Goal: Navigation & Orientation: Understand site structure

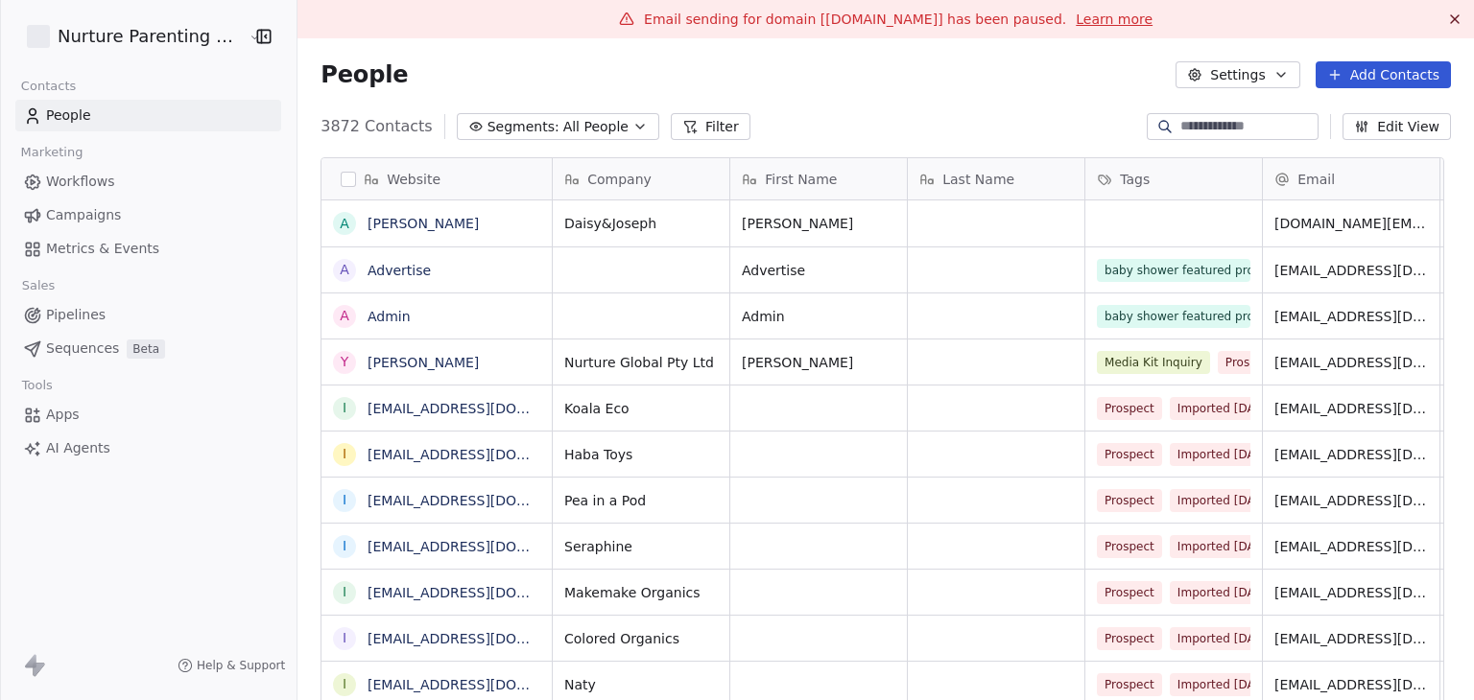
scroll to position [15, 15]
drag, startPoint x: 768, startPoint y: 20, endPoint x: 976, endPoint y: 12, distance: 208.3
click at [976, 12] on span "Email sending for domain [[DOMAIN_NAME]] has been paused." at bounding box center [855, 19] width 422 height 15
copy span "[DOMAIN_NAME]"
click at [84, 28] on html "Nurture Parenting Magazine Contacts People Marketing Workflows Campaigns Metric…" at bounding box center [737, 350] width 1474 height 700
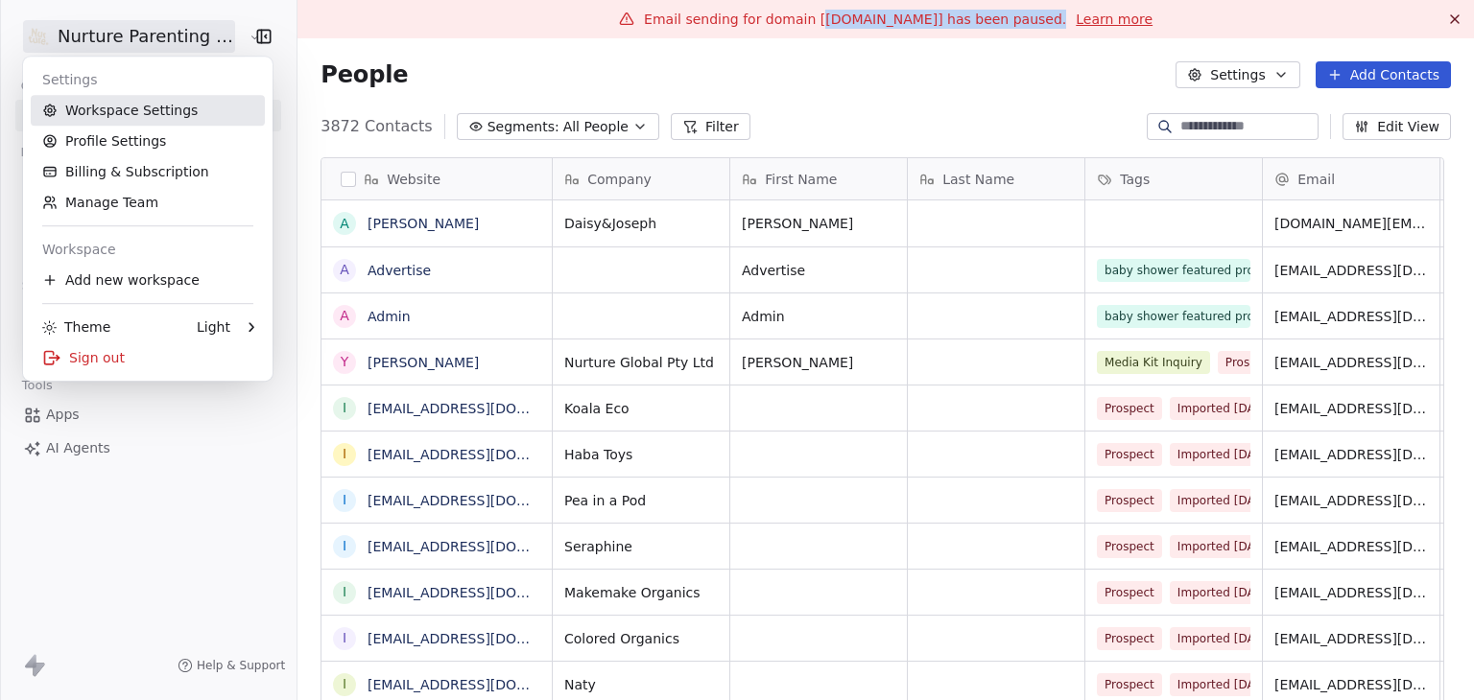
click at [161, 120] on link "Workspace Settings" at bounding box center [148, 110] width 234 height 31
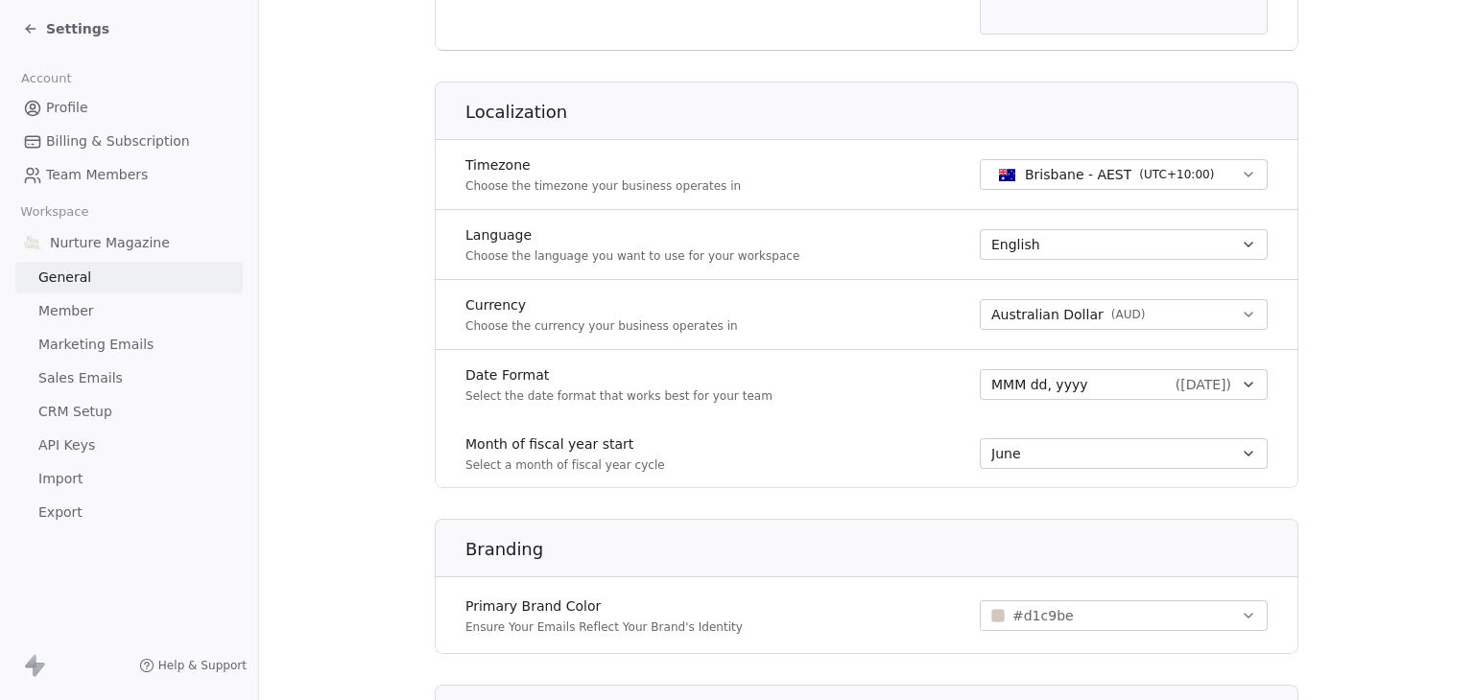
click at [145, 139] on span "Billing & Subscription" at bounding box center [118, 141] width 144 height 20
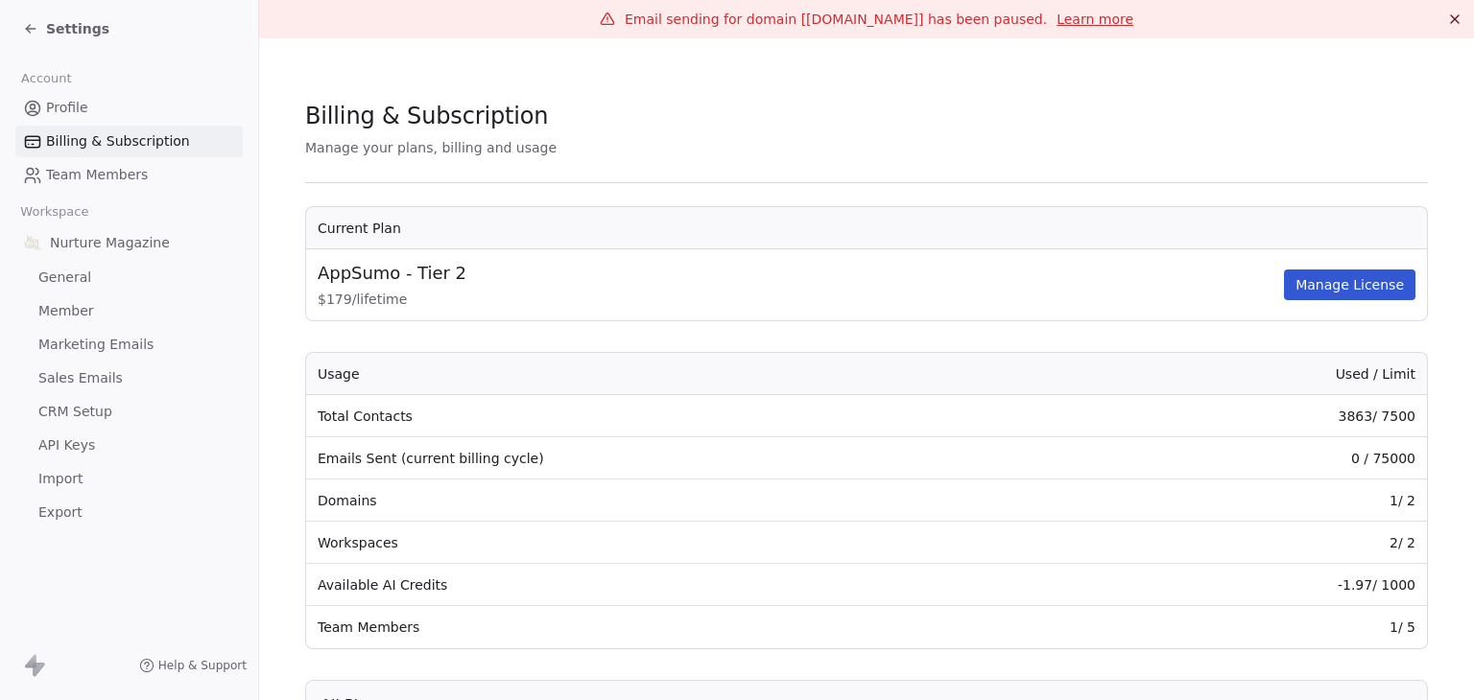
click at [81, 26] on span "Settings" at bounding box center [77, 28] width 63 height 19
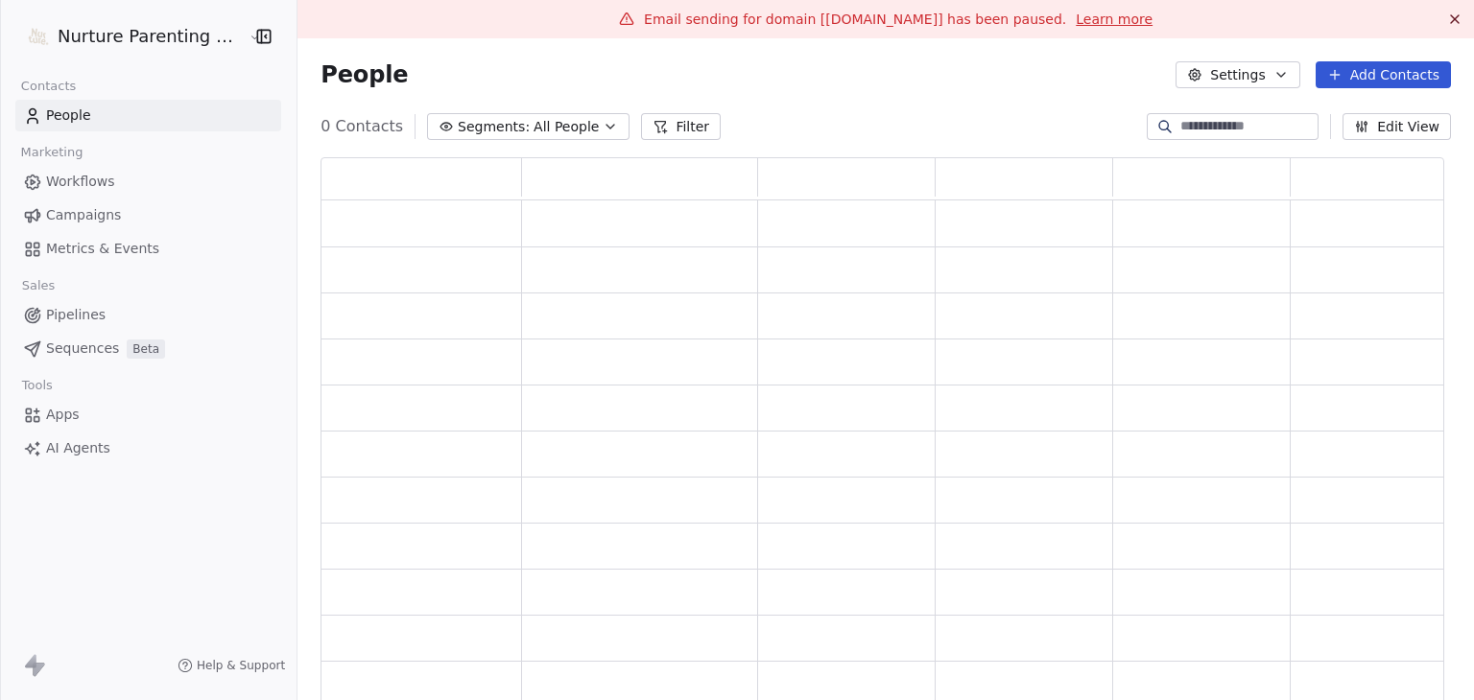
scroll to position [555, 1109]
click at [114, 36] on html "Nurture Parenting Magazine Contacts People Marketing Workflows Campaigns Metric…" at bounding box center [737, 350] width 1474 height 700
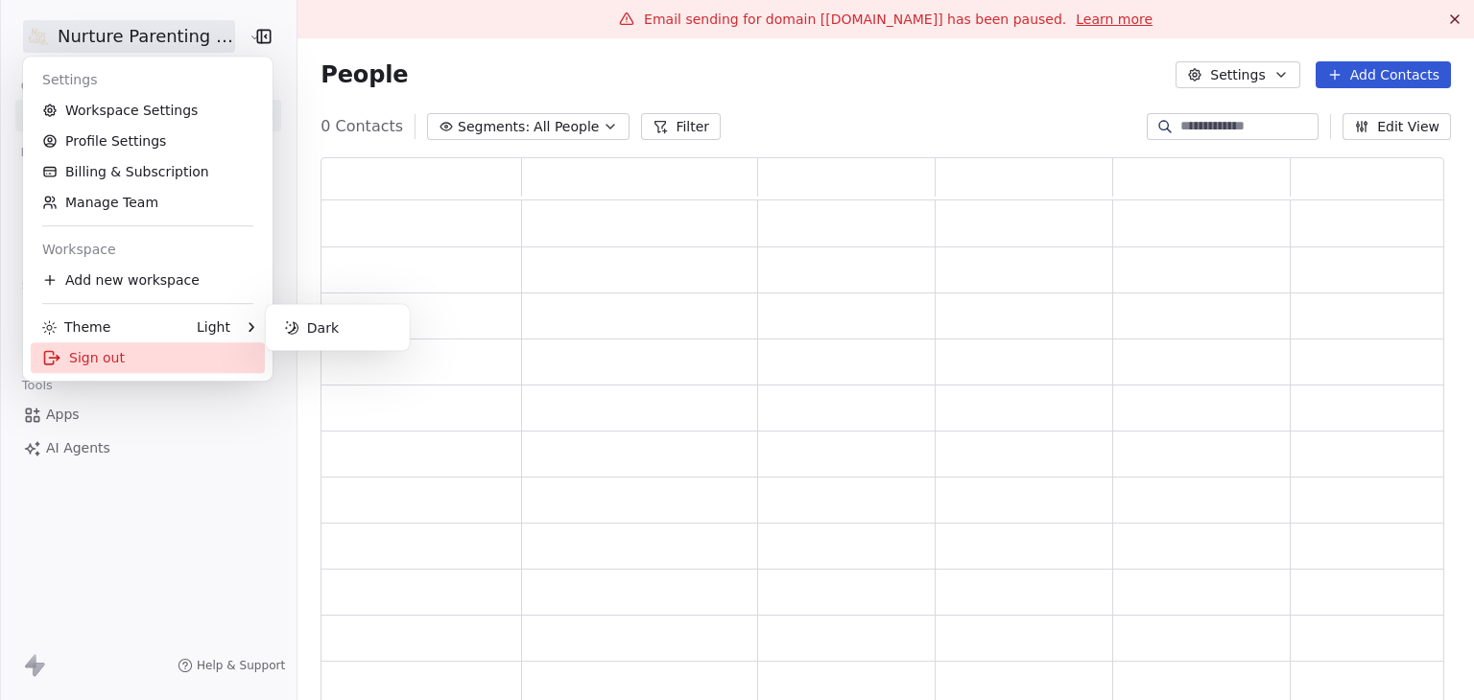
click at [126, 356] on div "Sign out" at bounding box center [148, 358] width 234 height 31
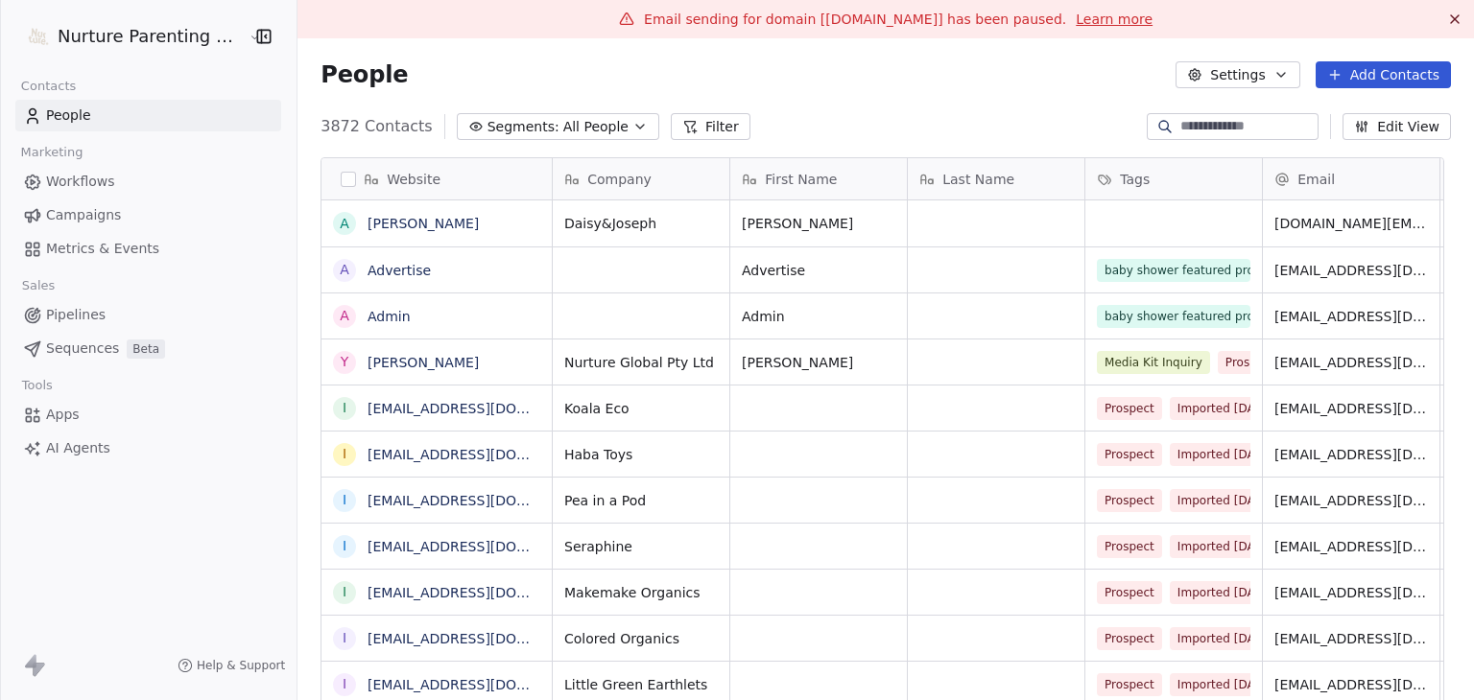
scroll to position [15, 15]
click at [155, 36] on html "Nurture Parenting Magazine Contacts People Marketing Workflows Campaigns Metric…" at bounding box center [737, 350] width 1474 height 700
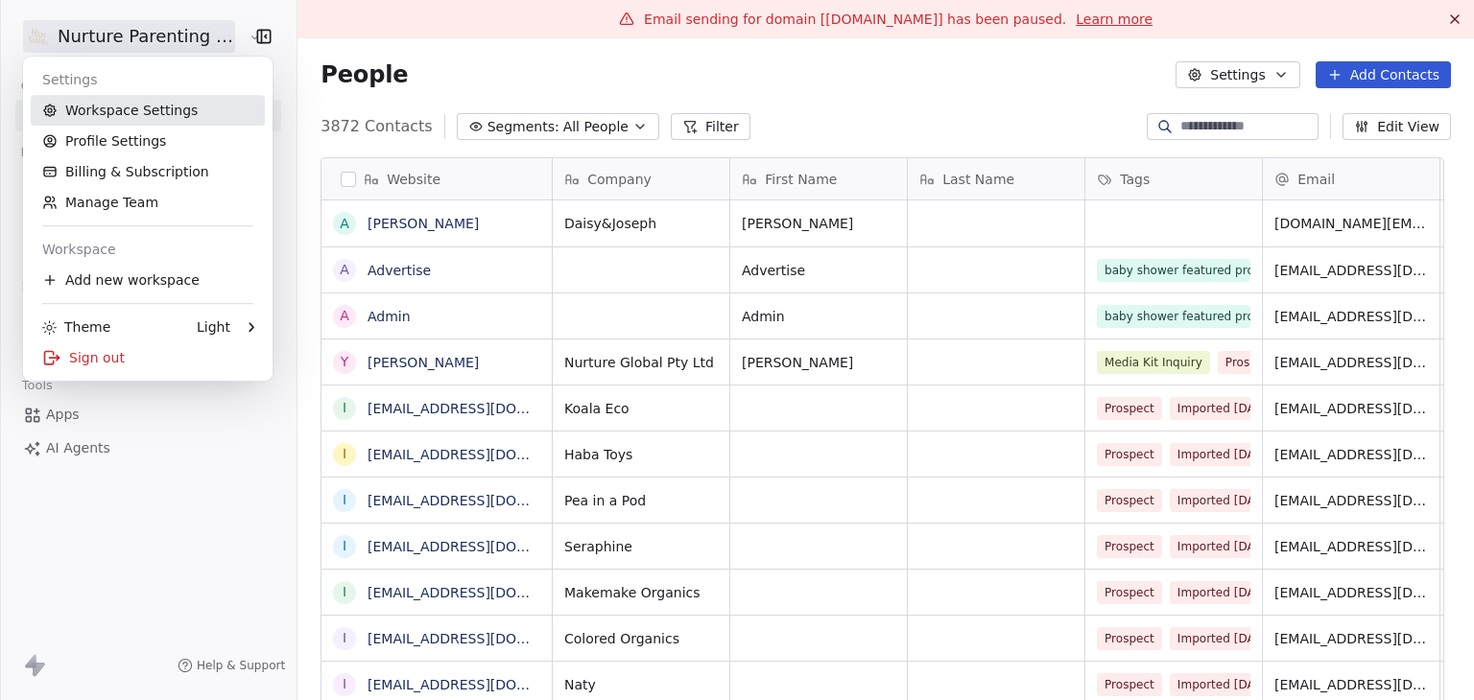
click at [172, 124] on link "Workspace Settings" at bounding box center [148, 110] width 234 height 31
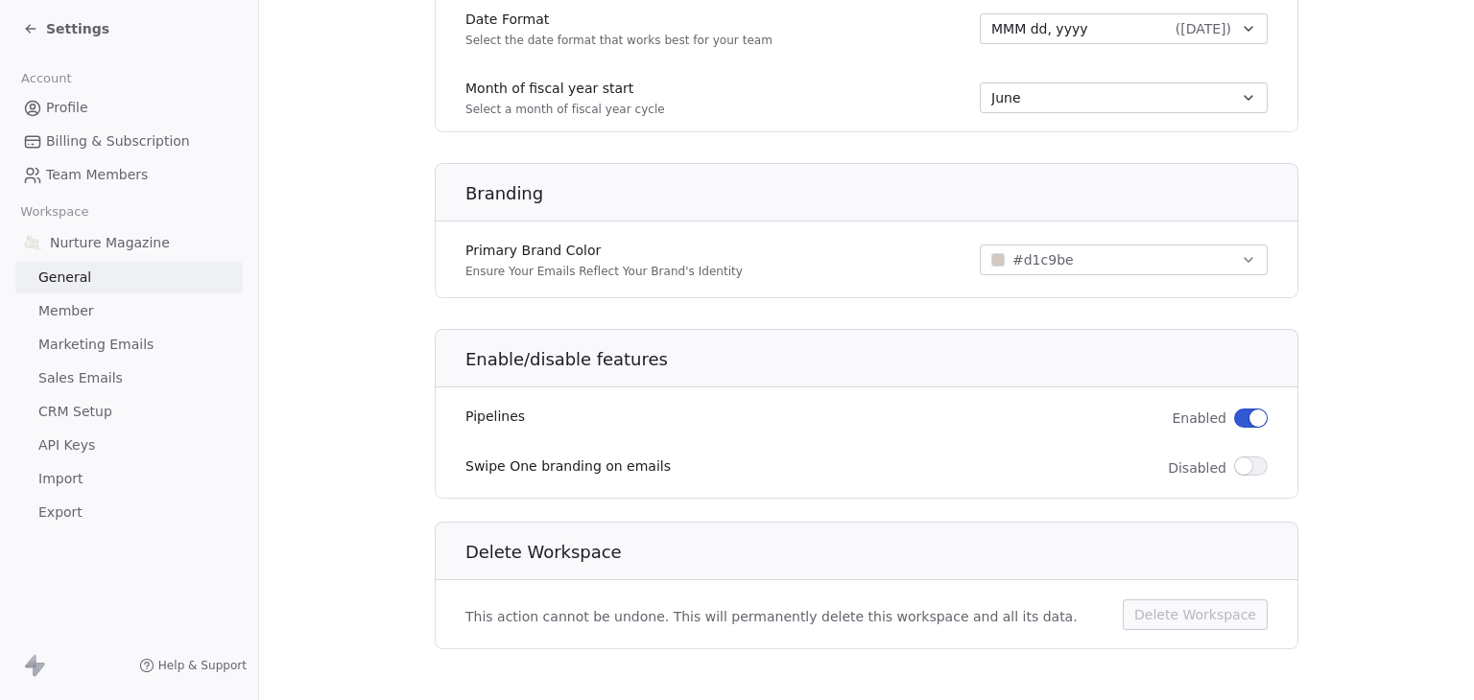
scroll to position [1132, 0]
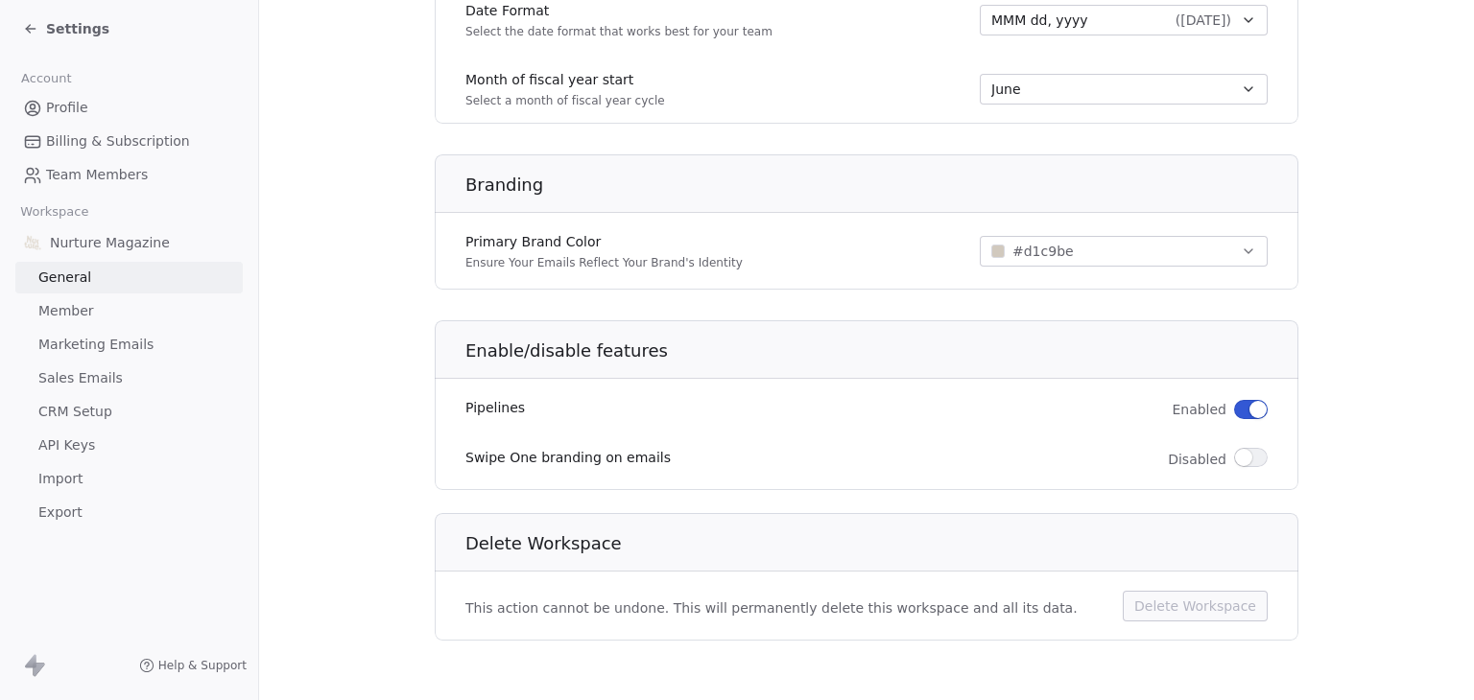
click at [111, 134] on span "Billing & Subscription" at bounding box center [118, 141] width 144 height 20
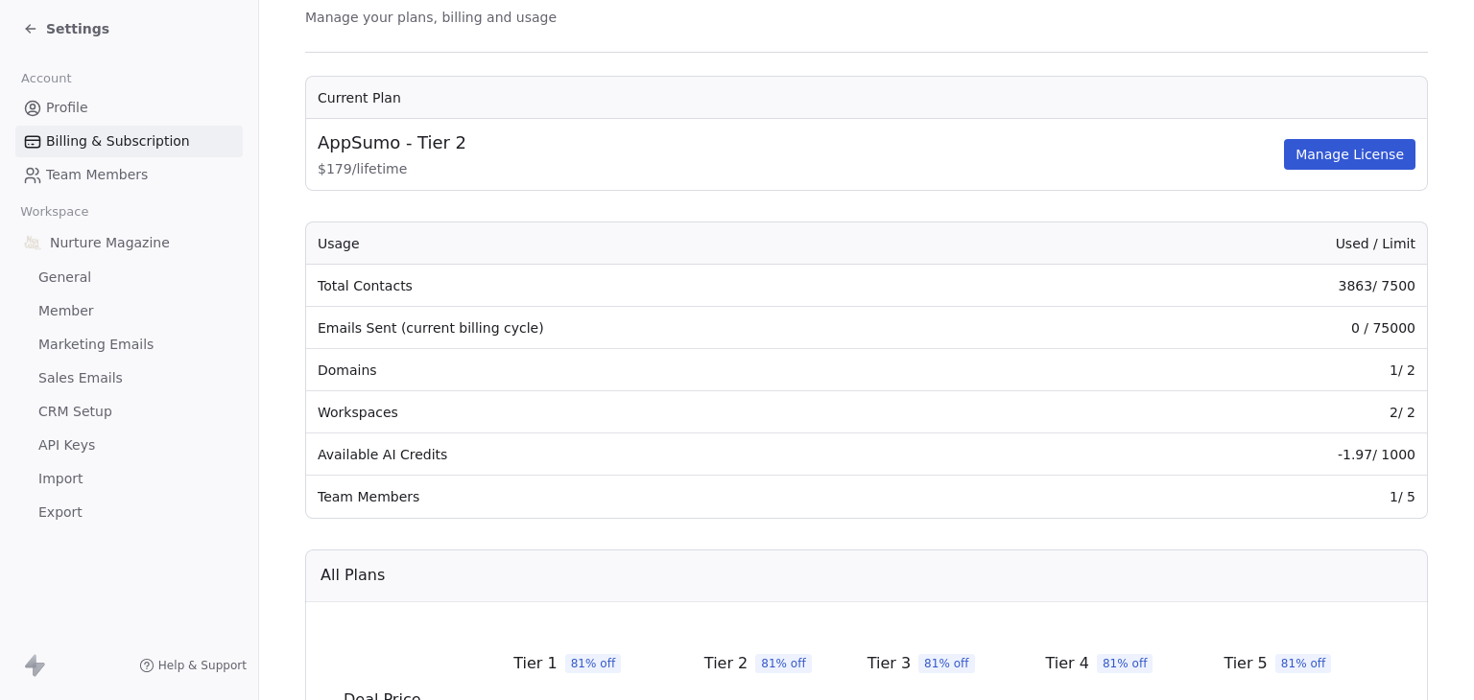
scroll to position [128, 0]
click at [73, 39] on div "Settings" at bounding box center [133, 28] width 220 height 27
click at [73, 32] on span "Settings" at bounding box center [77, 28] width 63 height 19
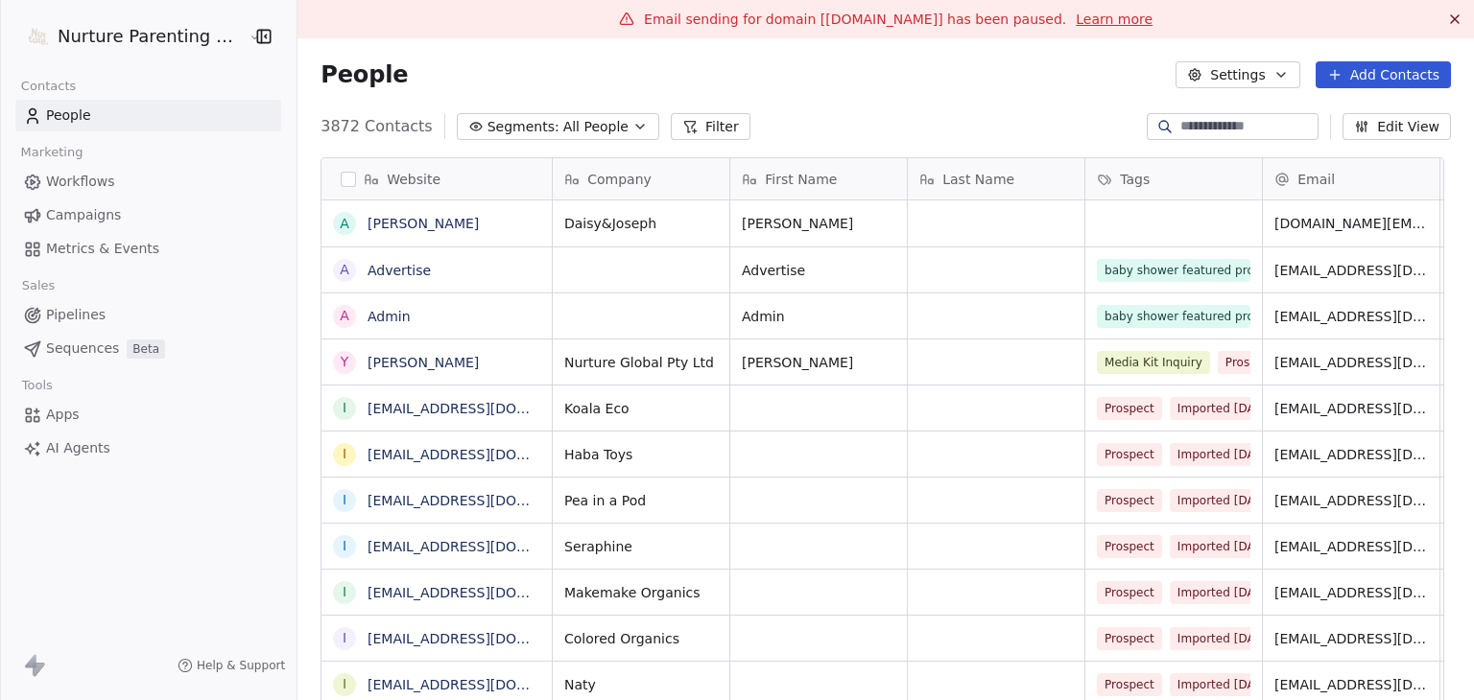
scroll to position [601, 1155]
click at [73, 32] on html "Nurture Parenting Magazine Contacts People Marketing Workflows Campaigns Metric…" at bounding box center [737, 350] width 1474 height 700
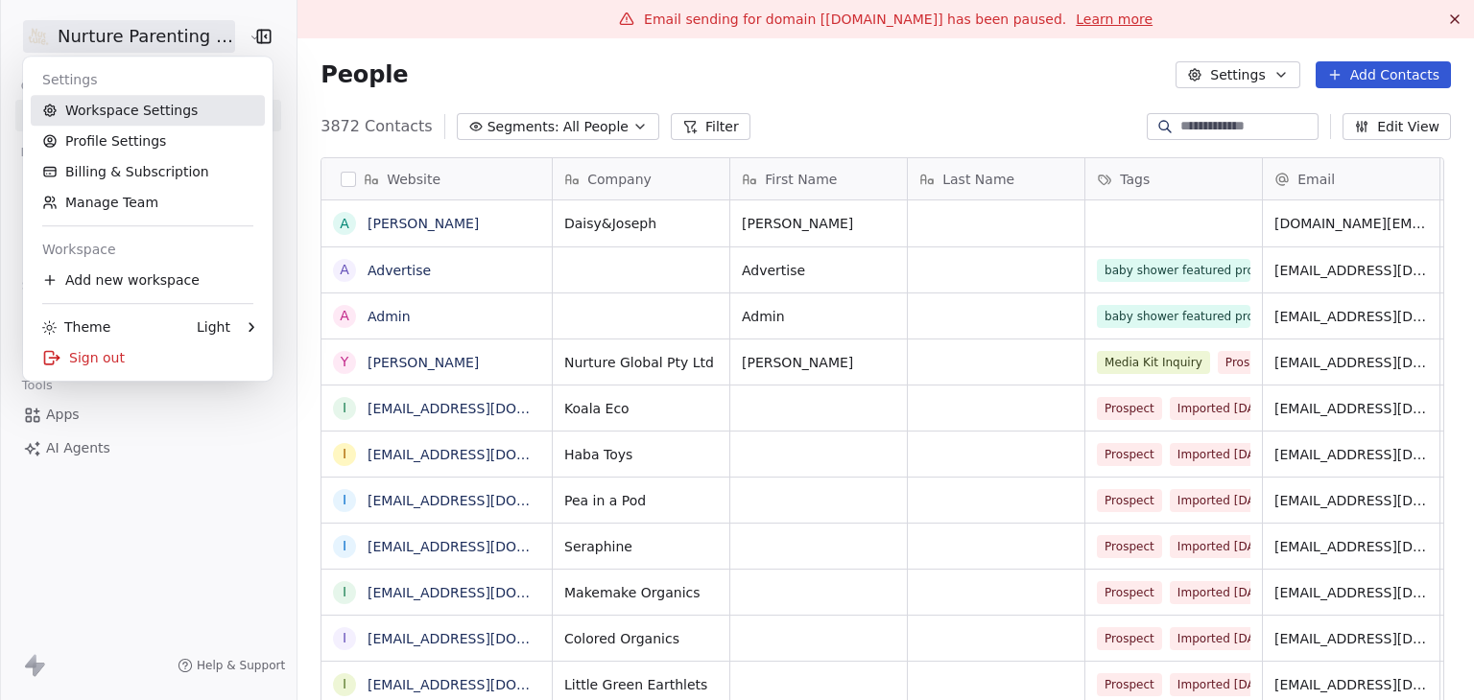
click at [129, 119] on link "Workspace Settings" at bounding box center [148, 110] width 234 height 31
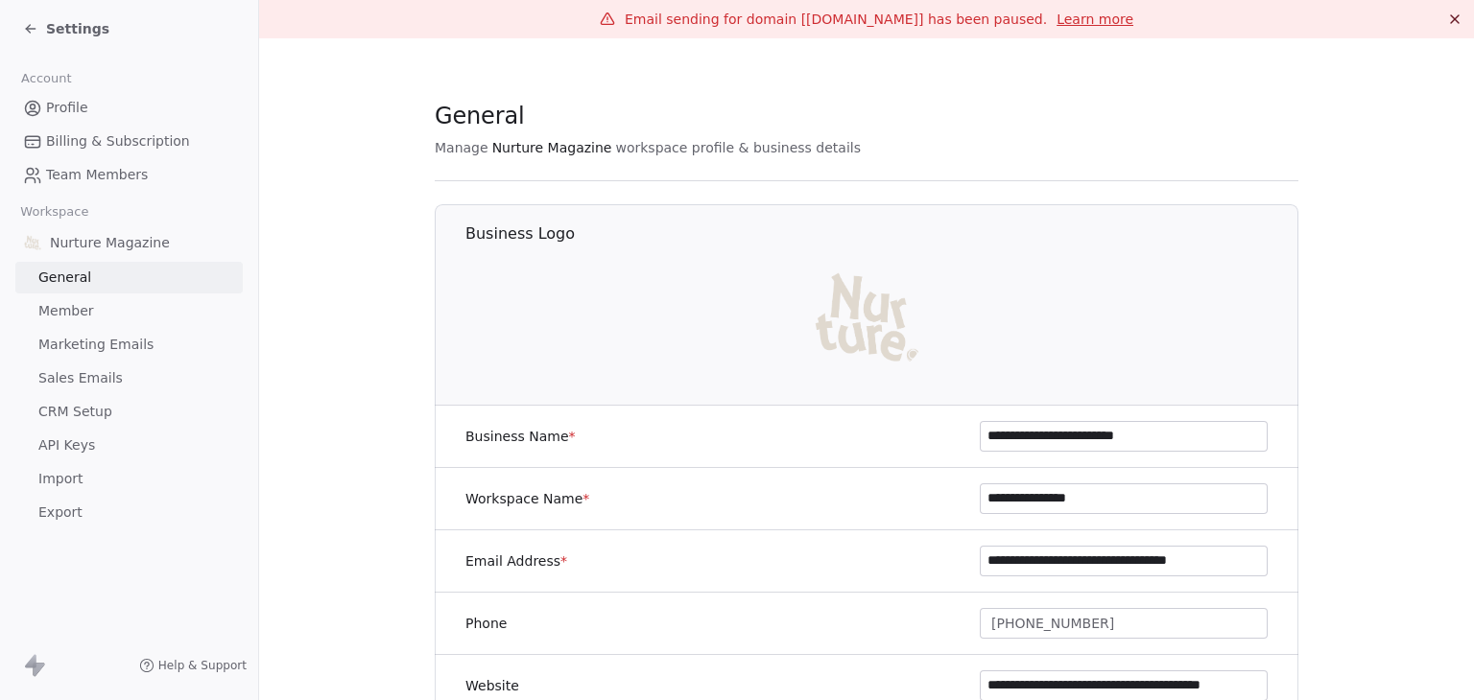
click at [115, 339] on span "Marketing Emails" at bounding box center [95, 345] width 115 height 20
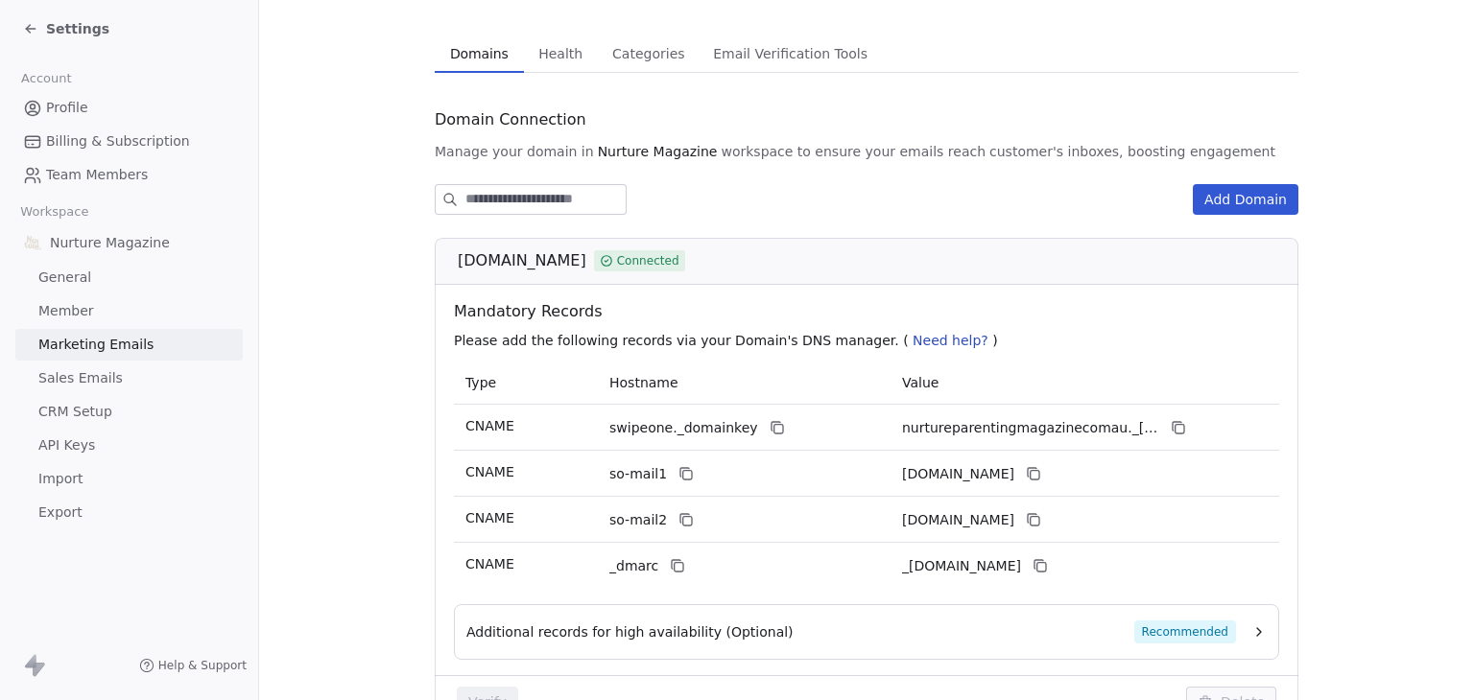
scroll to position [86, 0]
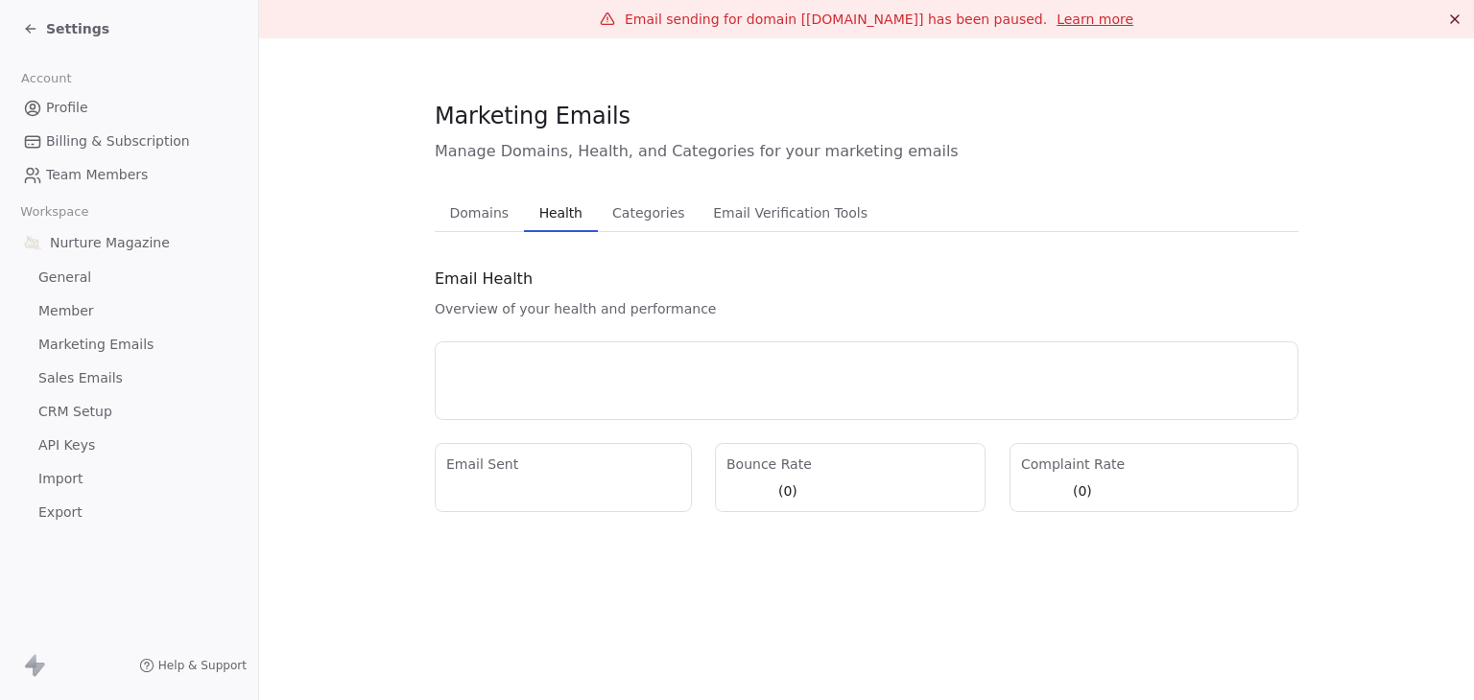
click at [554, 126] on div "Marketing Emails Manage Domains, Health, and Categories for your marketing emai…" at bounding box center [867, 306] width 864 height 413
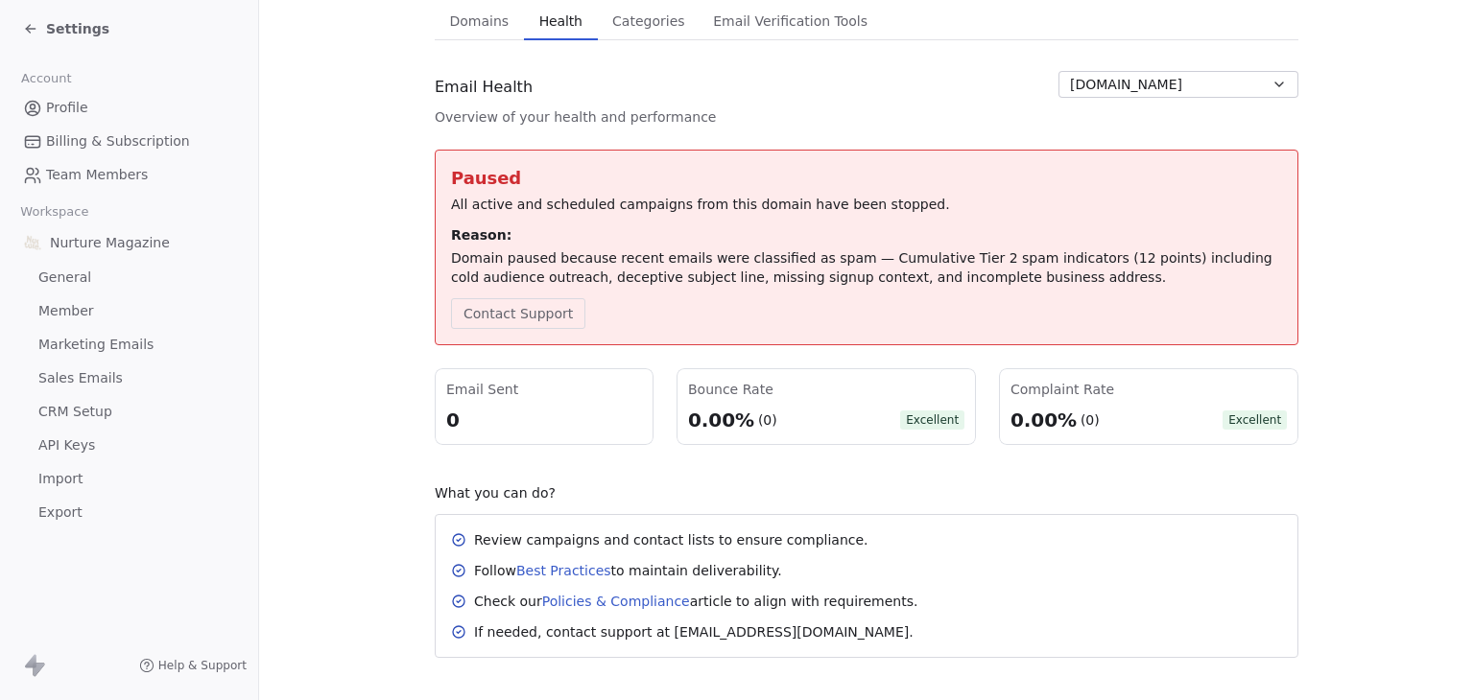
scroll to position [211, 0]
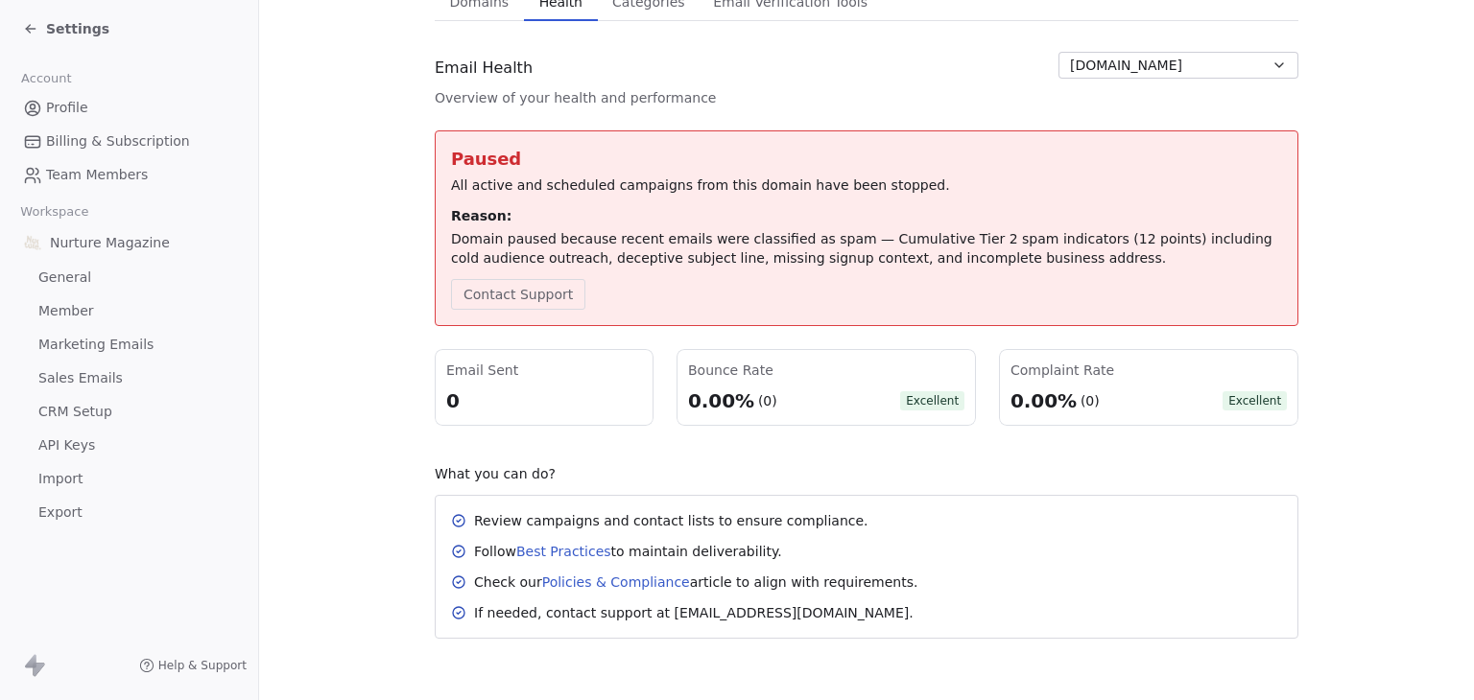
click at [78, 29] on span "Settings" at bounding box center [77, 28] width 63 height 19
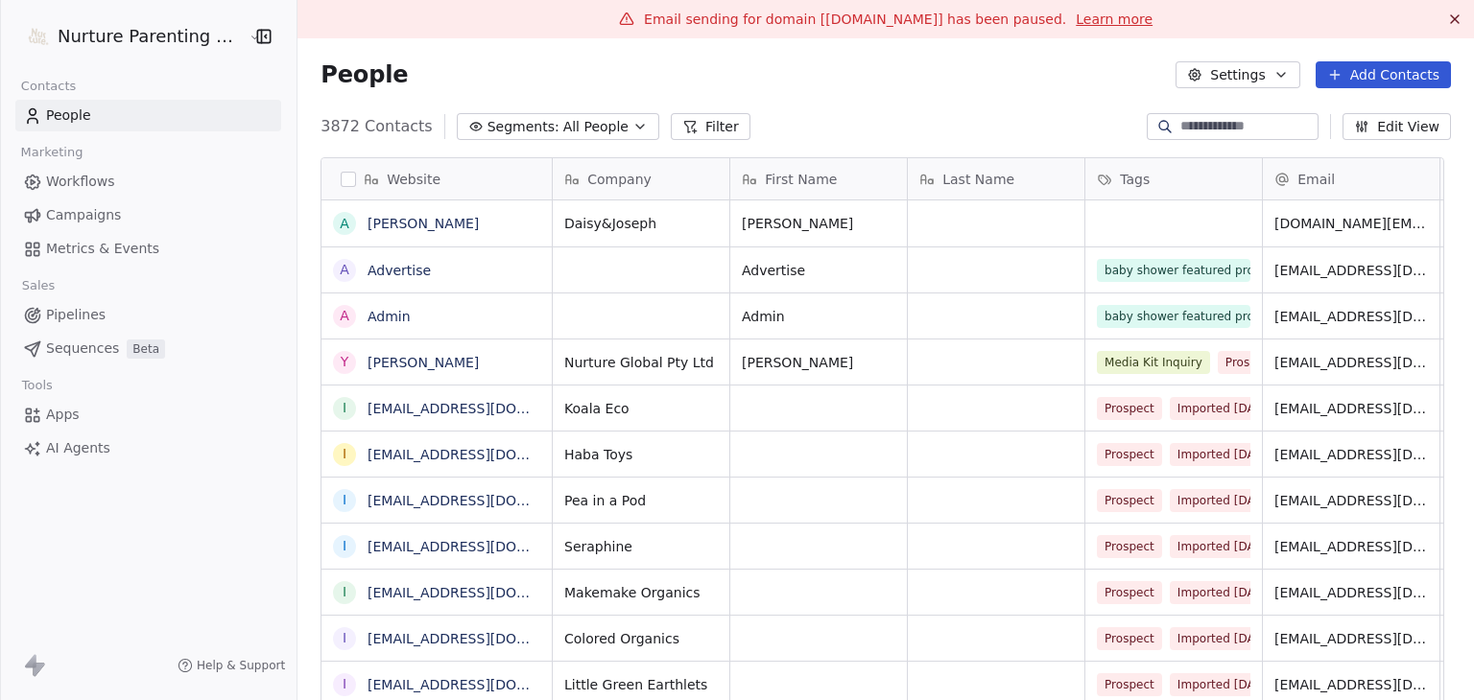
scroll to position [601, 1155]
click at [101, 201] on link "Campaigns" at bounding box center [148, 216] width 266 height 32
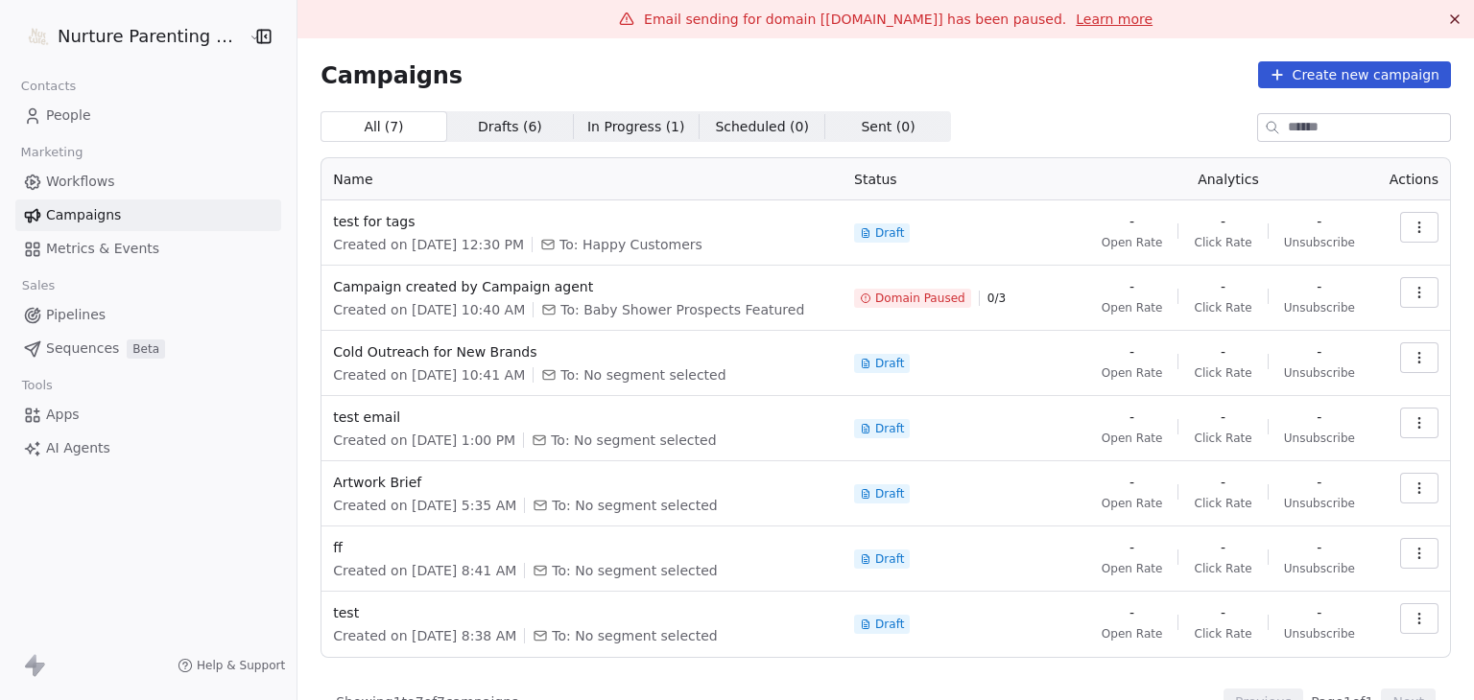
drag, startPoint x: 557, startPoint y: 292, endPoint x: 533, endPoint y: 204, distance: 90.8
click at [533, 204] on td "test for tags Created on [DATE] 12:30 PM To: Happy Customers" at bounding box center [581, 233] width 521 height 65
click at [528, 294] on span "Campaign created by Campaign agent" at bounding box center [582, 286] width 498 height 19
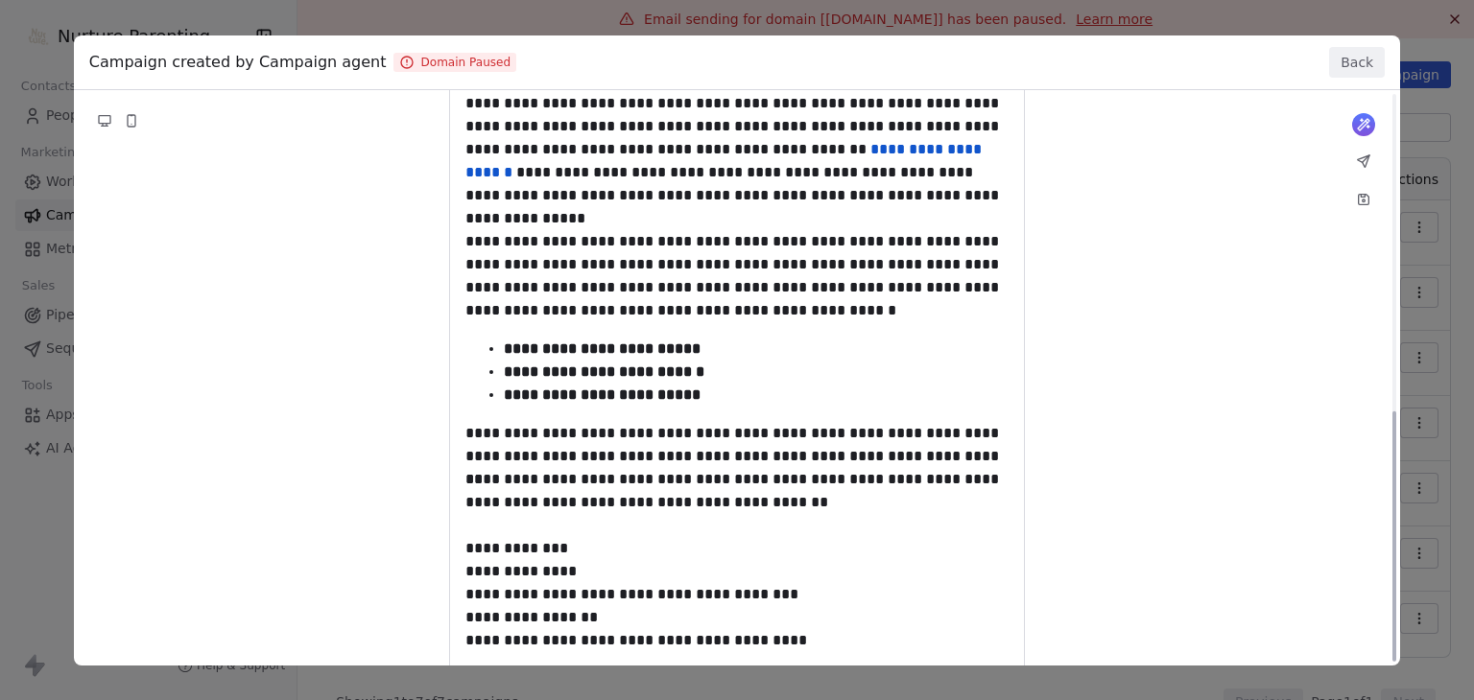
scroll to position [728, 0]
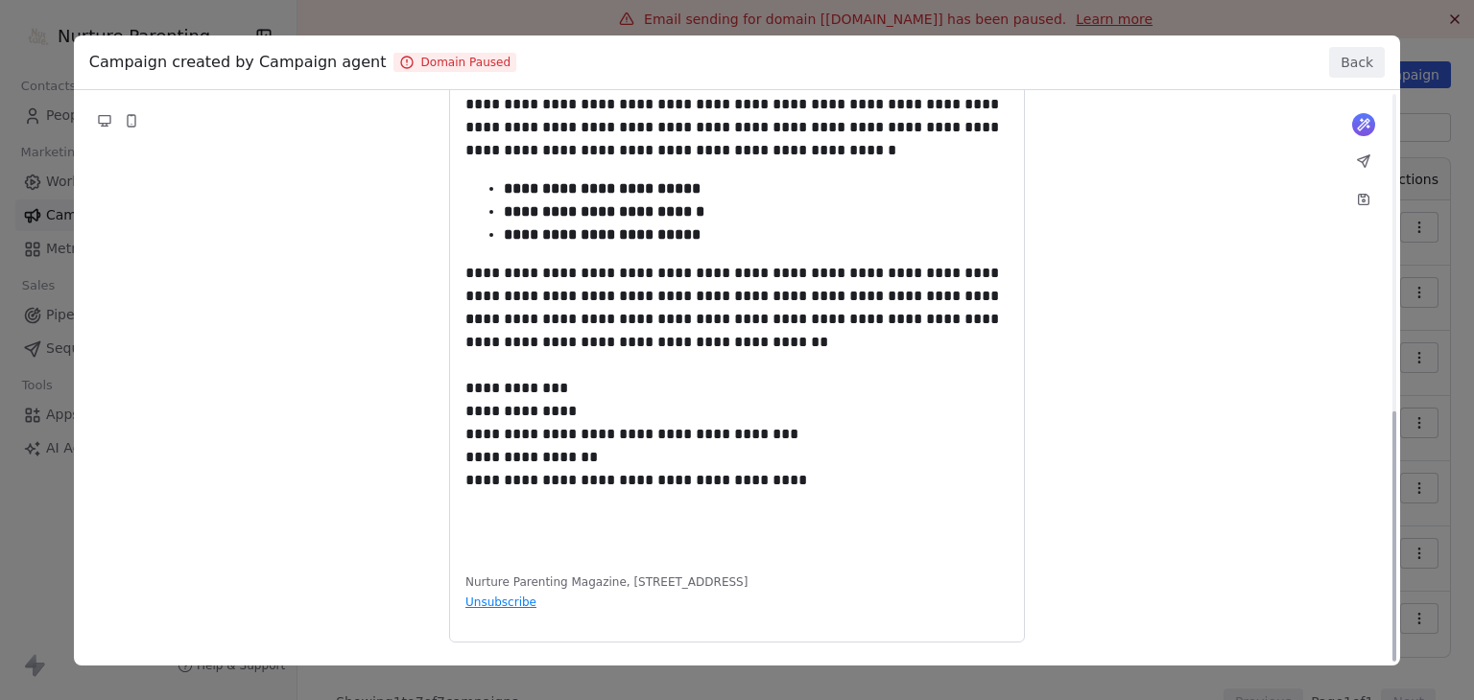
drag, startPoint x: 817, startPoint y: 480, endPoint x: 509, endPoint y: 213, distance: 407.4
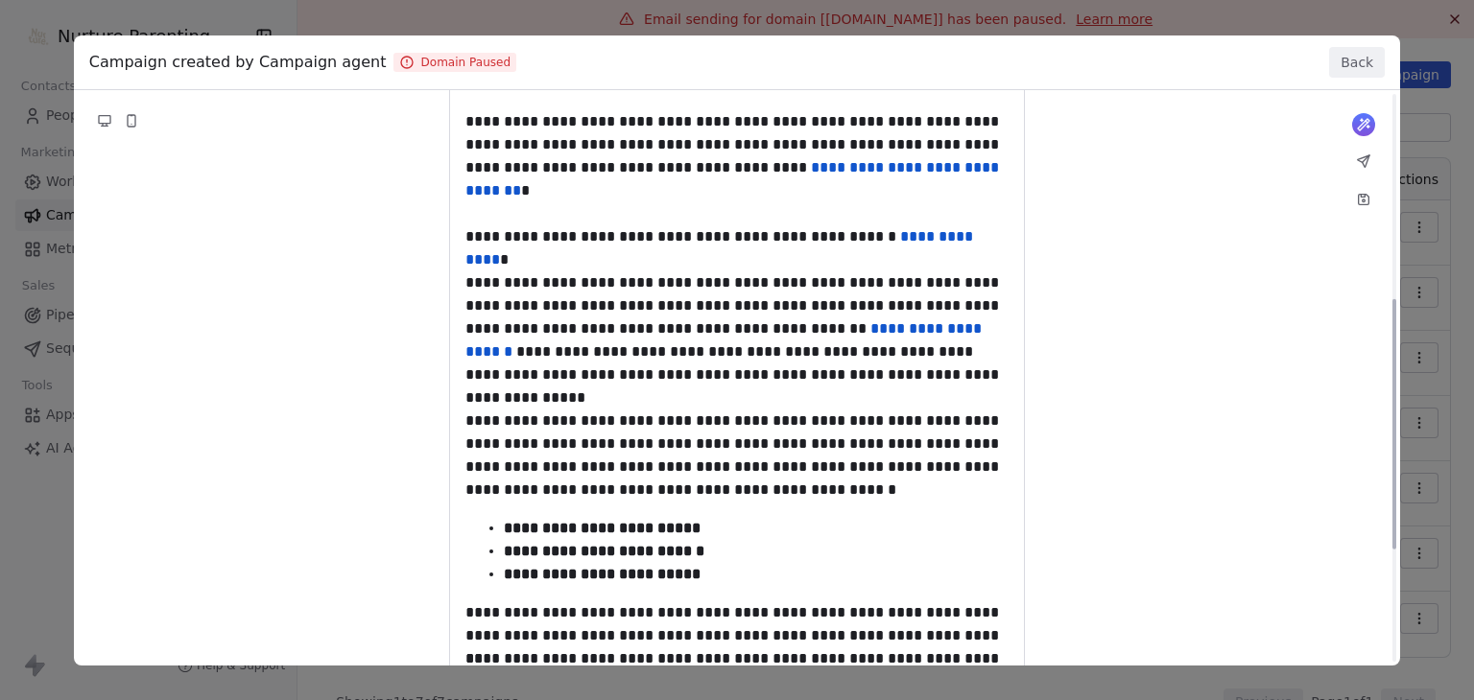
scroll to position [384, 0]
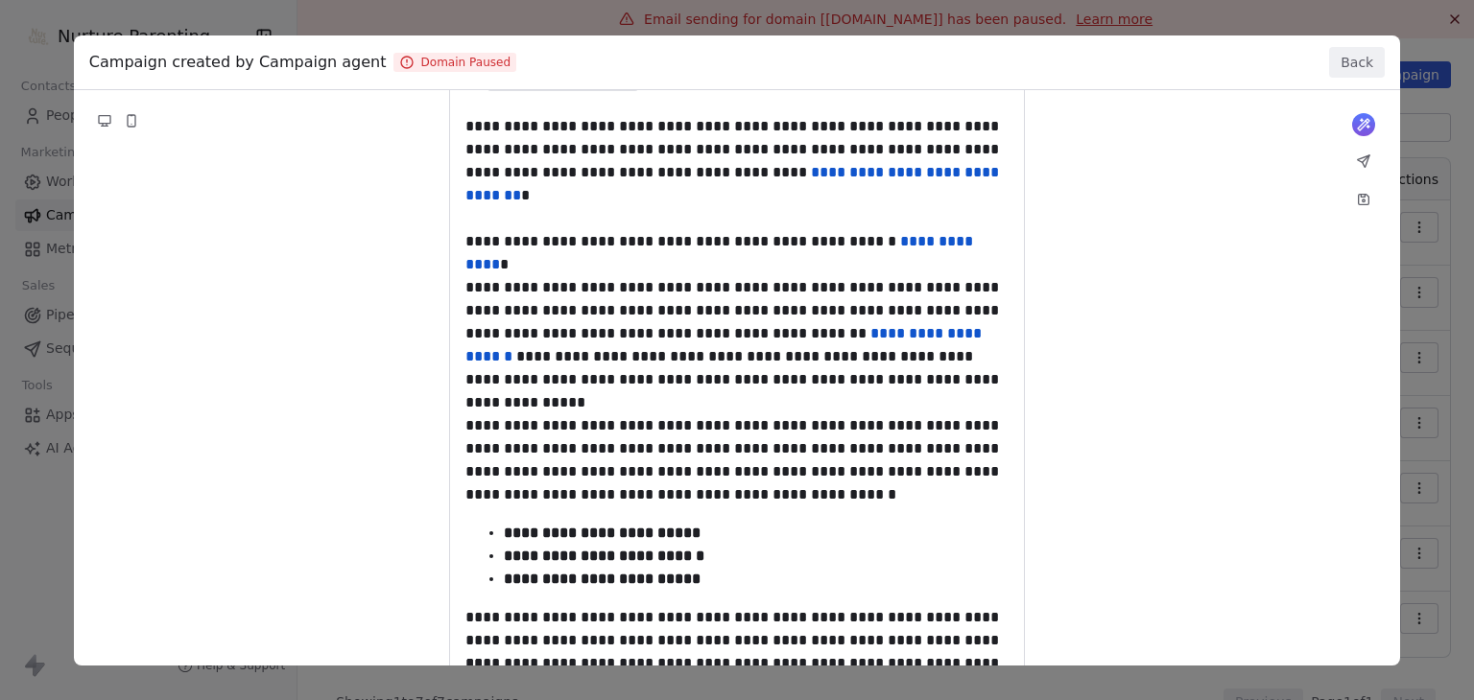
click at [1373, 51] on button "Back" at bounding box center [1357, 62] width 56 height 31
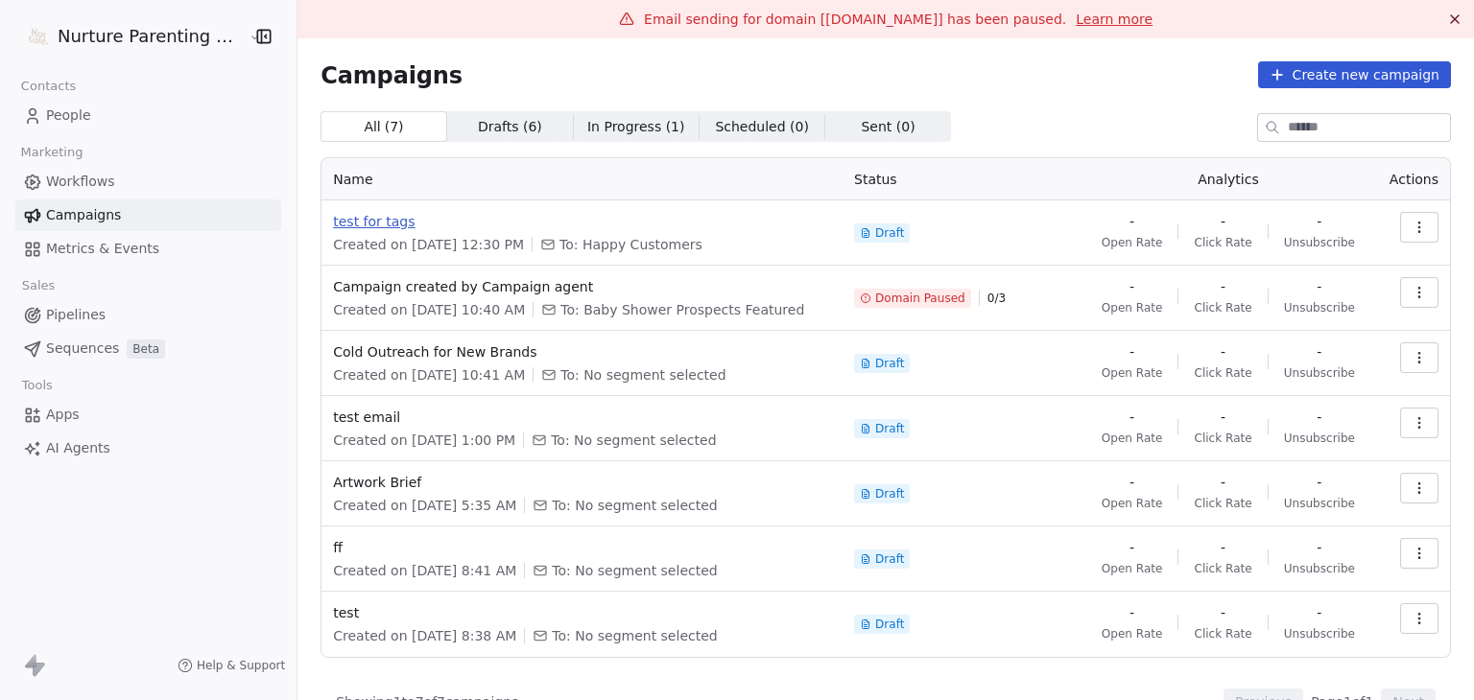
click at [368, 212] on span "test for tags" at bounding box center [582, 221] width 498 height 19
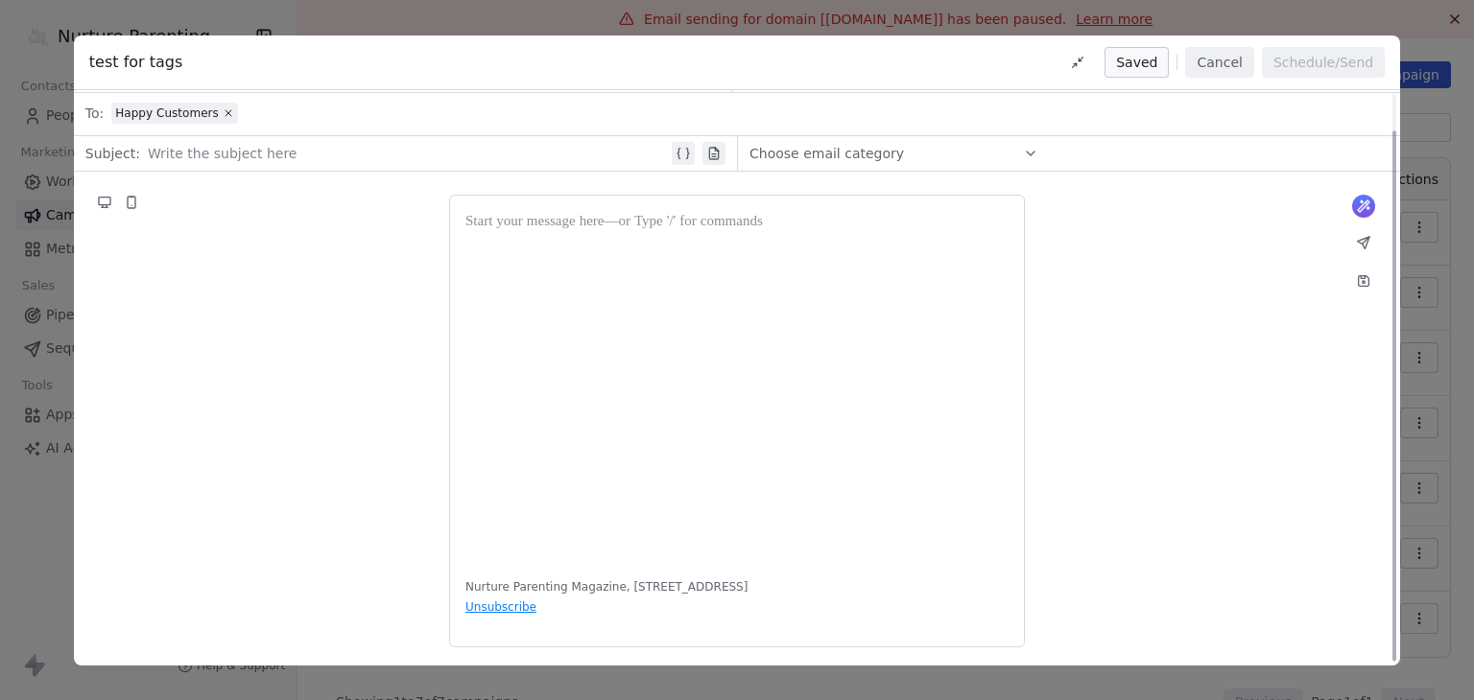
scroll to position [39, 0]
click at [1220, 62] on button "Cancel" at bounding box center [1219, 62] width 68 height 31
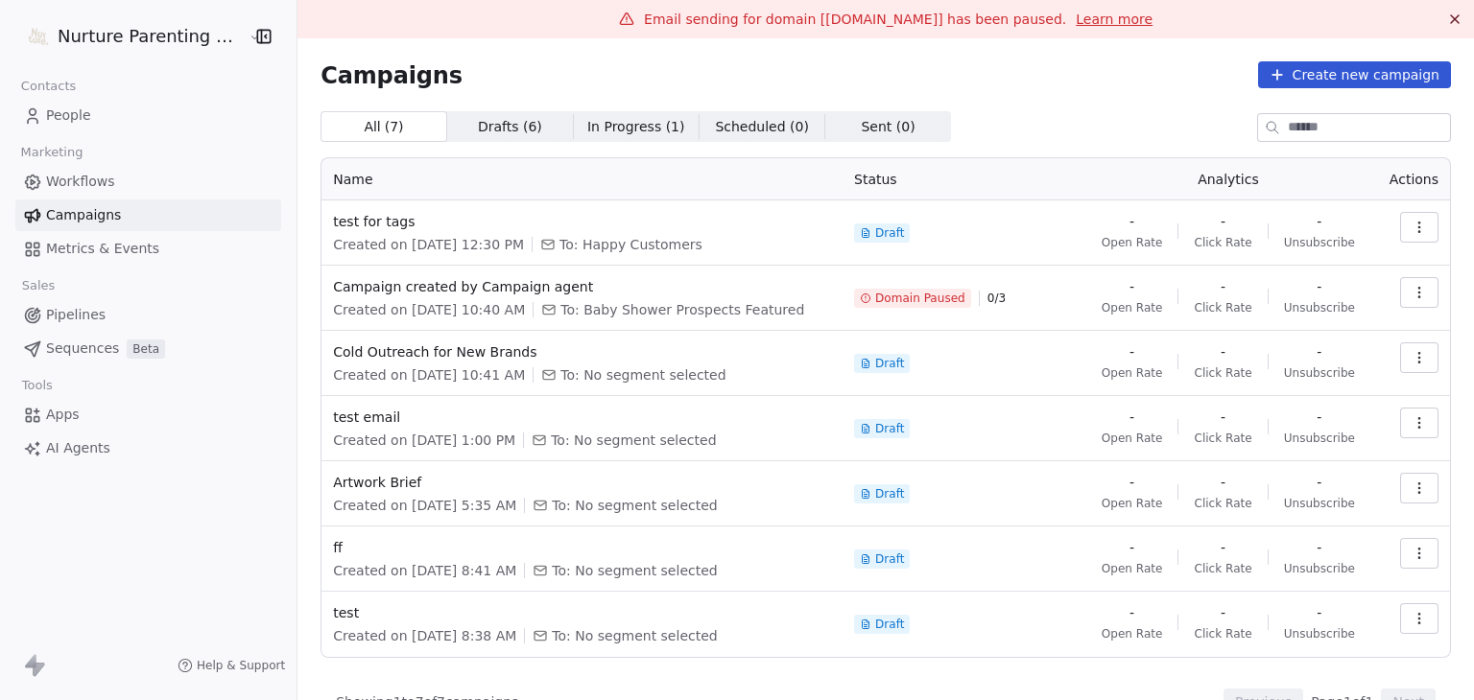
click at [150, 33] on html "Nurture Parenting Magazine Contacts People Marketing Workflows Campaigns Metric…" at bounding box center [737, 350] width 1474 height 700
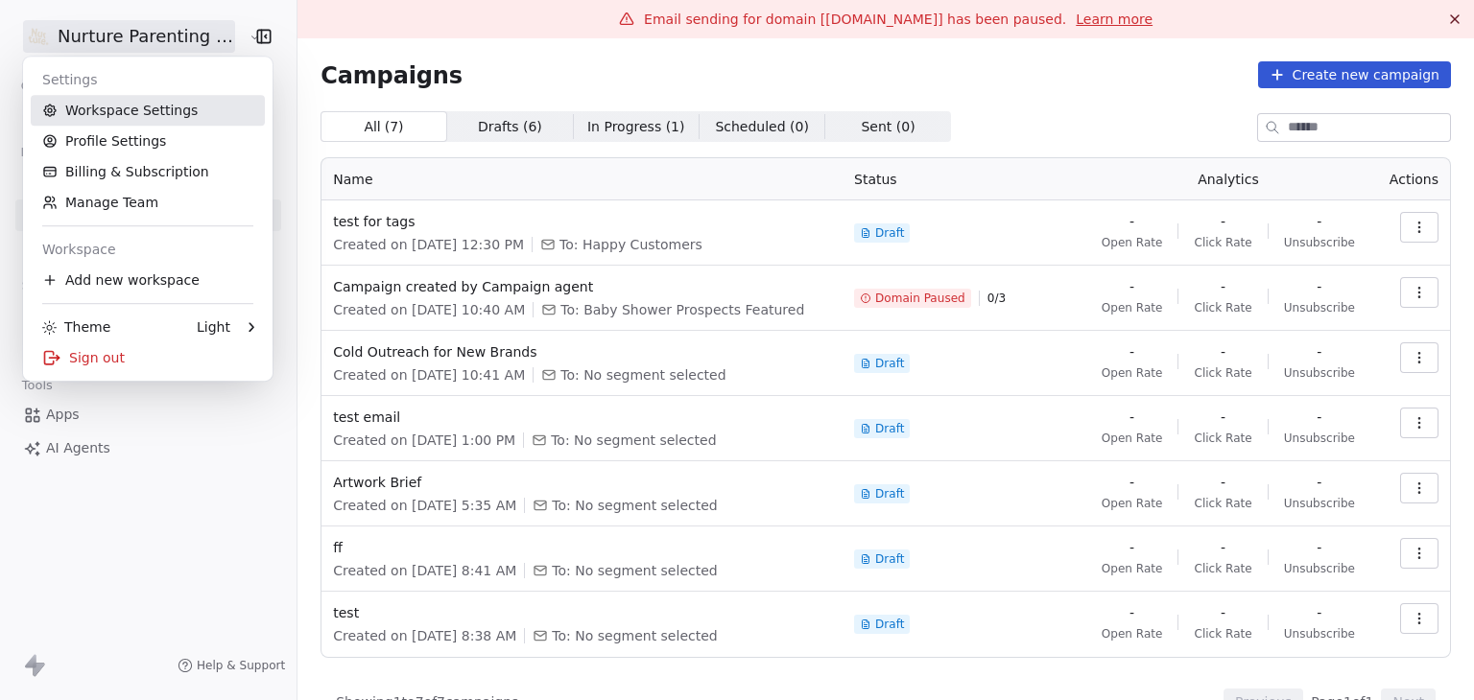
click at [170, 116] on link "Workspace Settings" at bounding box center [148, 110] width 234 height 31
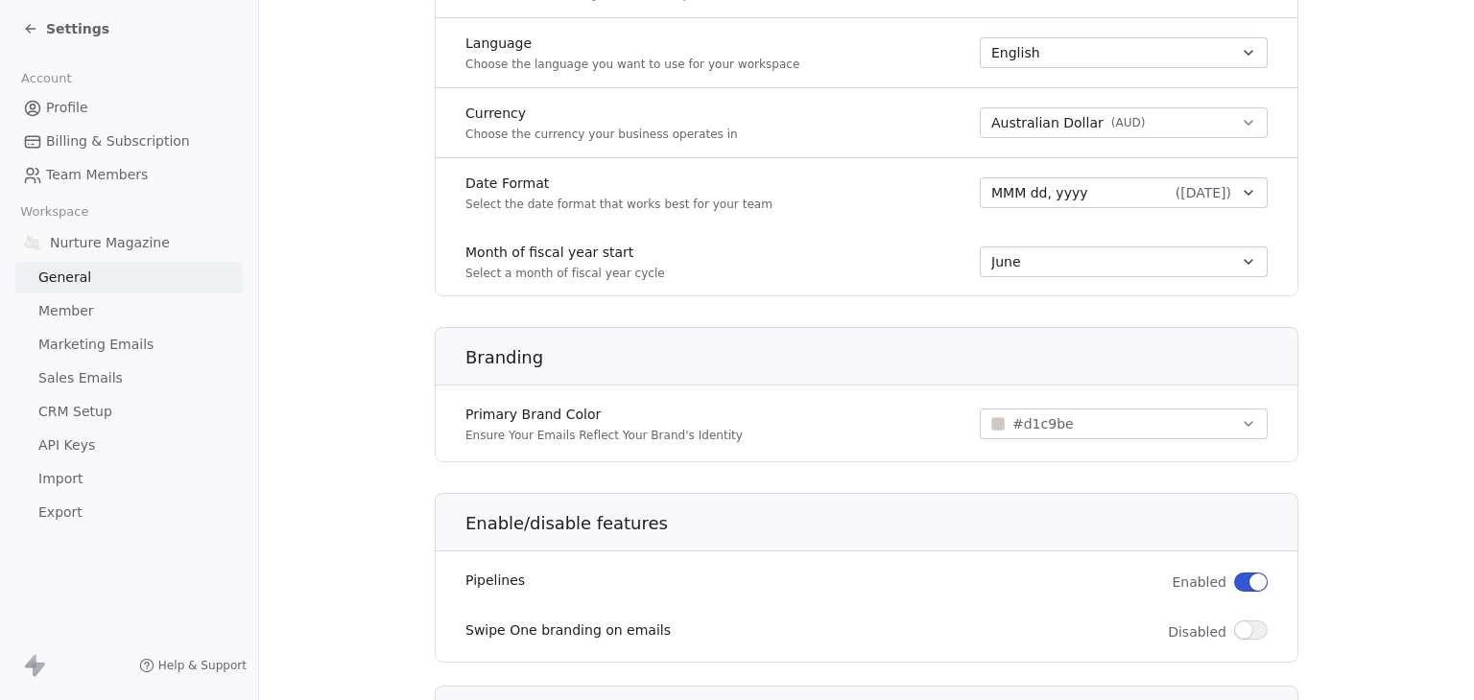
click at [126, 343] on span "Marketing Emails" at bounding box center [95, 345] width 115 height 20
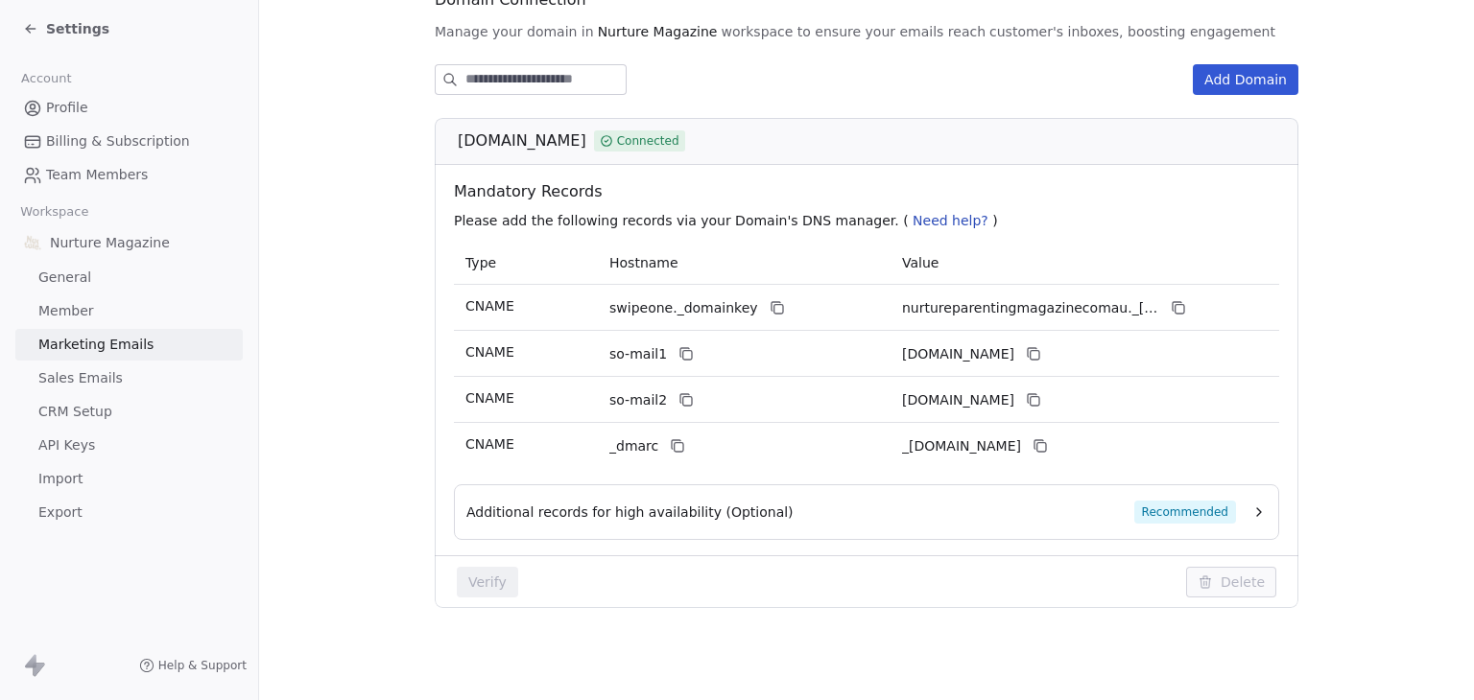
scroll to position [263, 0]
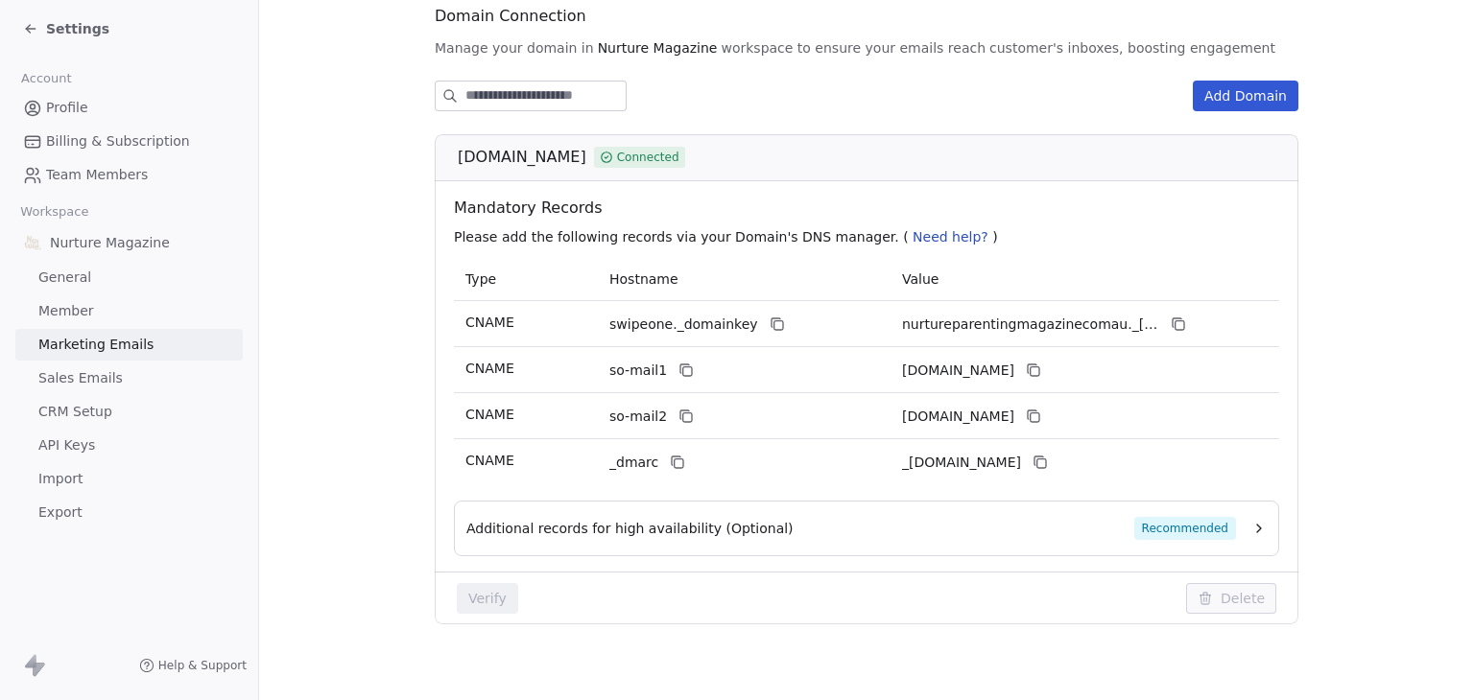
drag, startPoint x: 449, startPoint y: 156, endPoint x: 698, endPoint y: 172, distance: 249.0
click at [698, 172] on div "[DOMAIN_NAME] Connected" at bounding box center [867, 157] width 864 height 47
copy span "[DOMAIN_NAME]"
click at [377, 222] on section "Marketing Emails Manage Domains, Health, and Categories for your marketing emai…" at bounding box center [866, 245] width 1215 height 941
click at [32, 25] on icon at bounding box center [30, 28] width 15 height 15
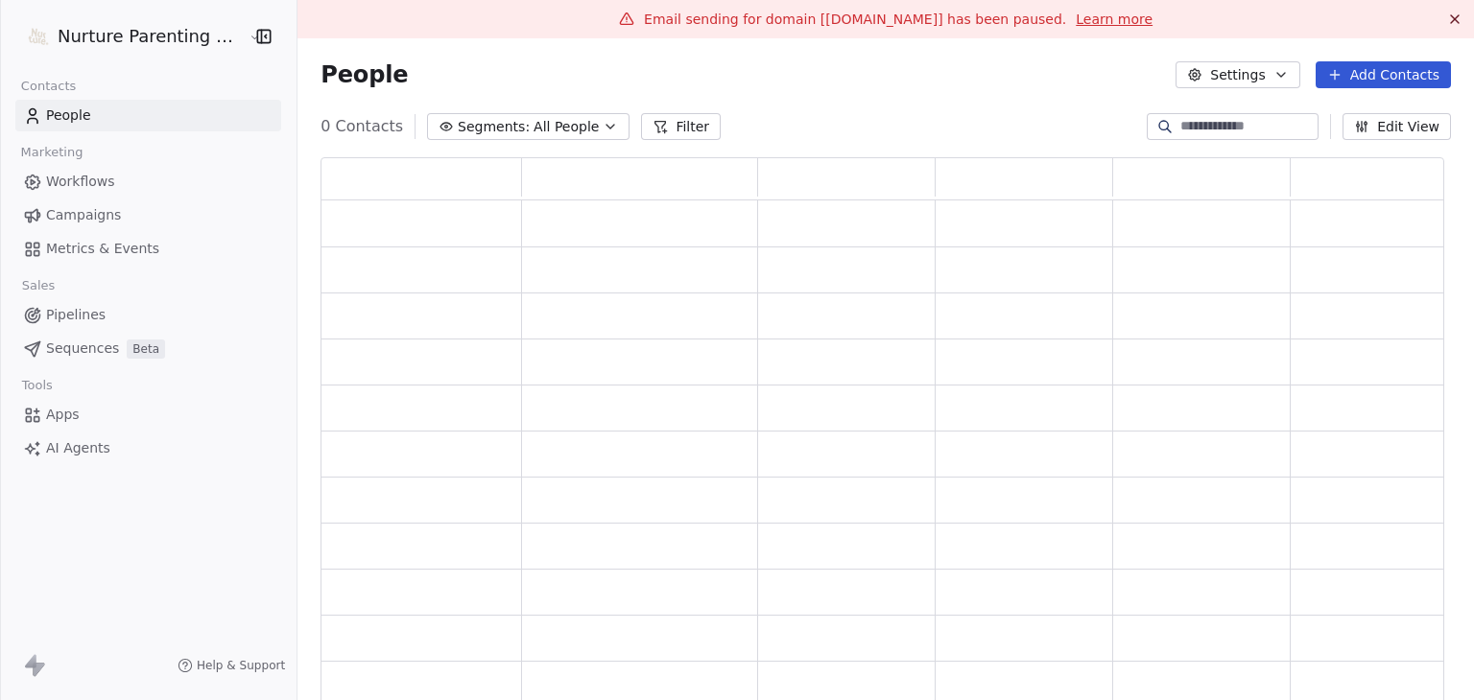
scroll to position [555, 1109]
click at [906, 124] on div "Segments: All People Filter Edit View" at bounding box center [885, 126] width 1176 height 31
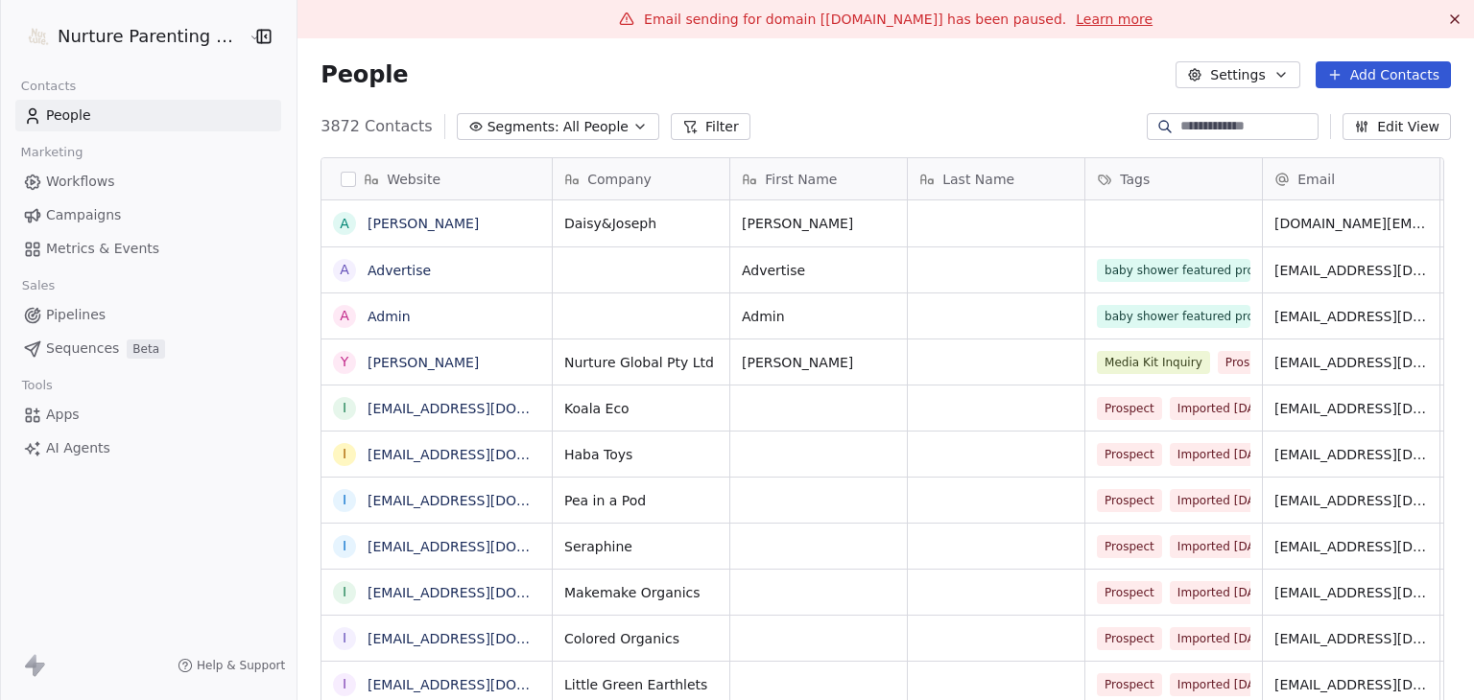
scroll to position [601, 1155]
click at [180, 36] on html "Nurture Parenting Magazine Contacts People Marketing Workflows Campaigns Metric…" at bounding box center [737, 350] width 1474 height 700
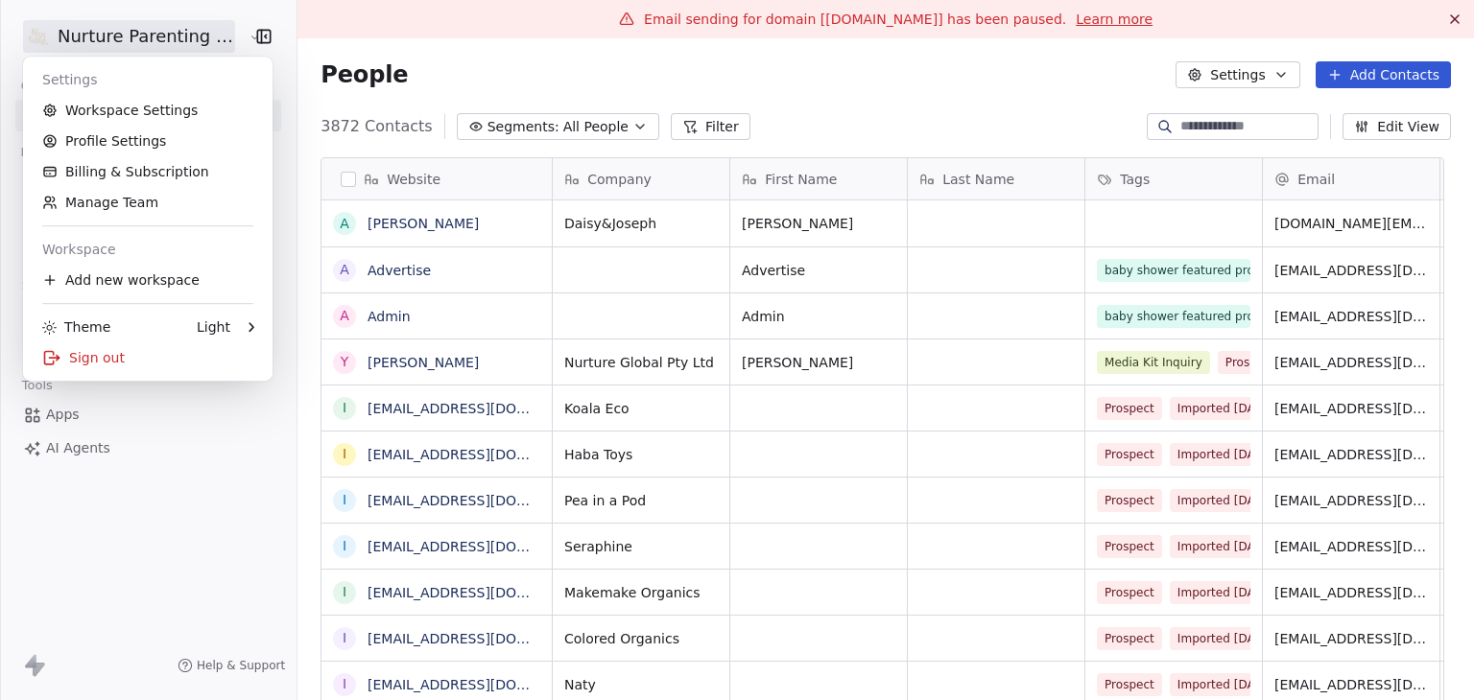
click at [457, 78] on html "Nurture Parenting Magazine Contacts People Marketing Workflows Campaigns Metric…" at bounding box center [737, 350] width 1474 height 700
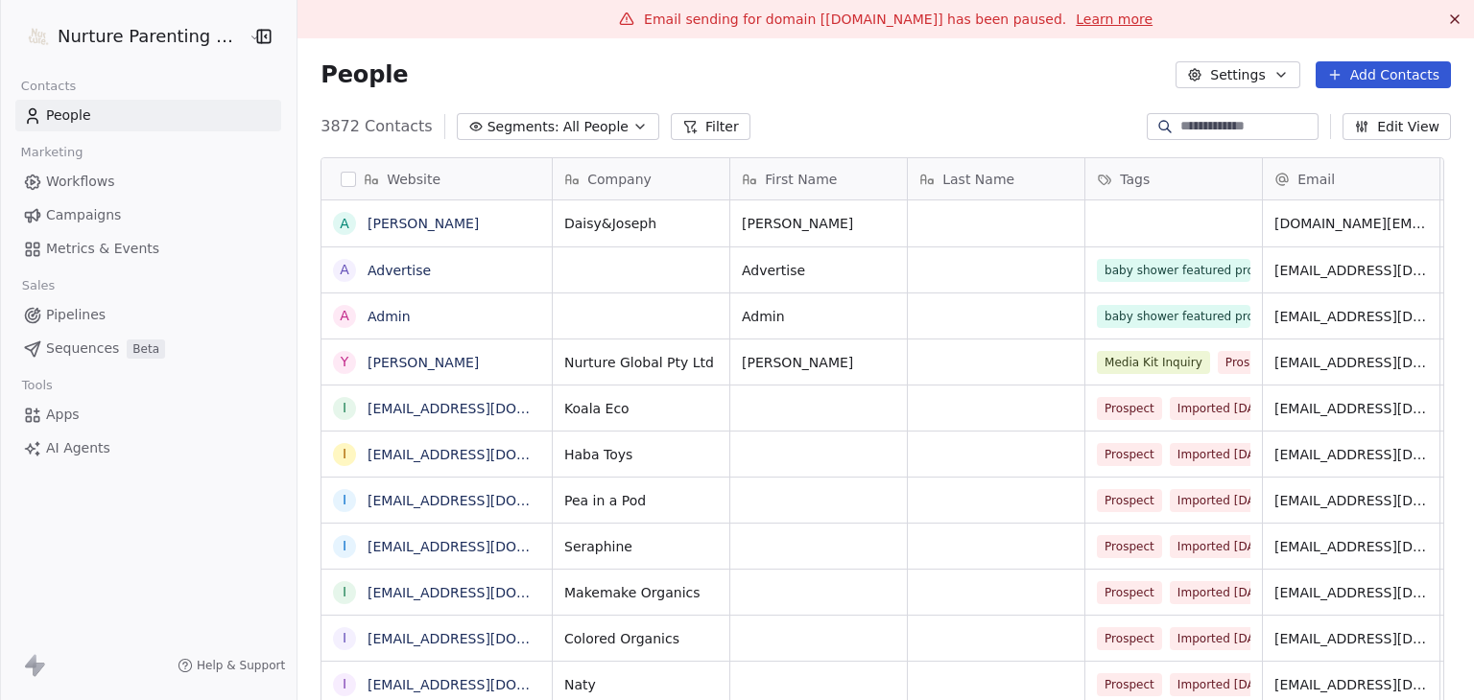
click at [91, 450] on span "AI Agents" at bounding box center [78, 448] width 64 height 20
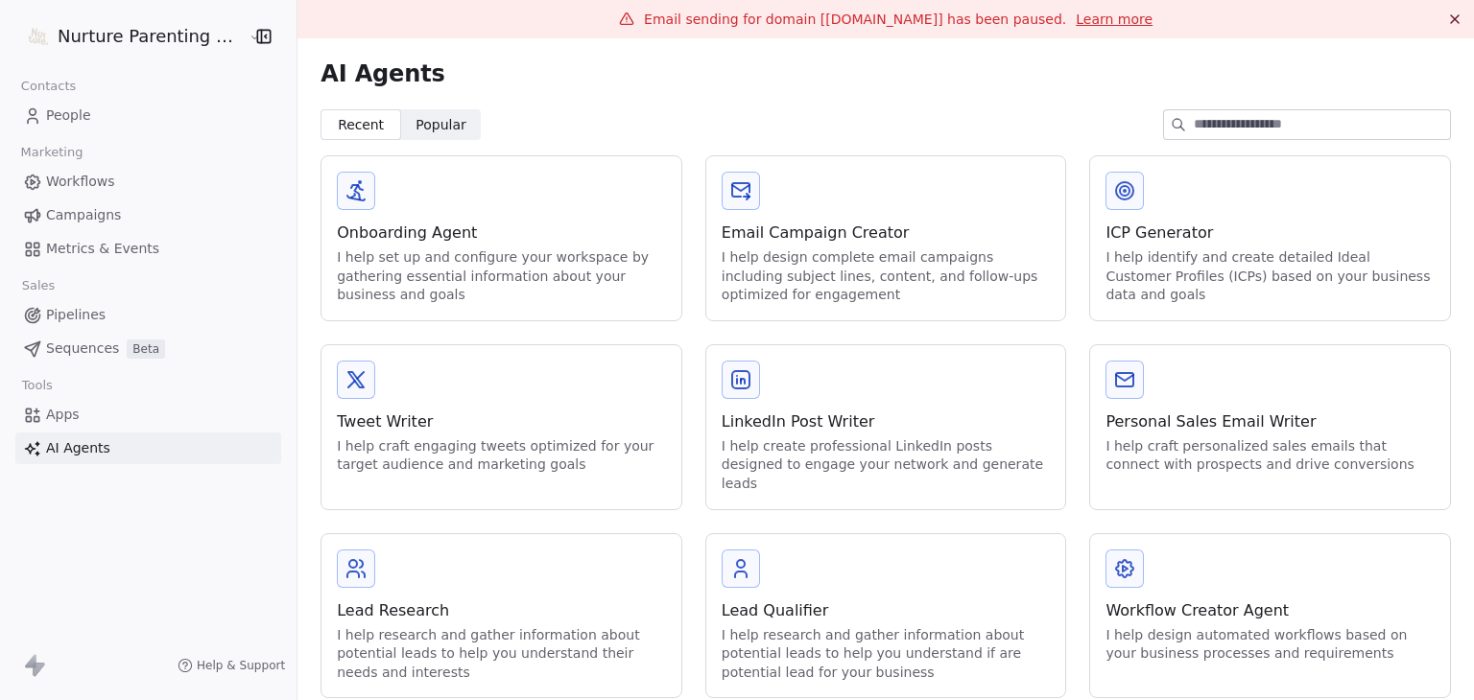
scroll to position [2, 0]
click at [798, 229] on div "Email Campaign Creator" at bounding box center [886, 231] width 329 height 23
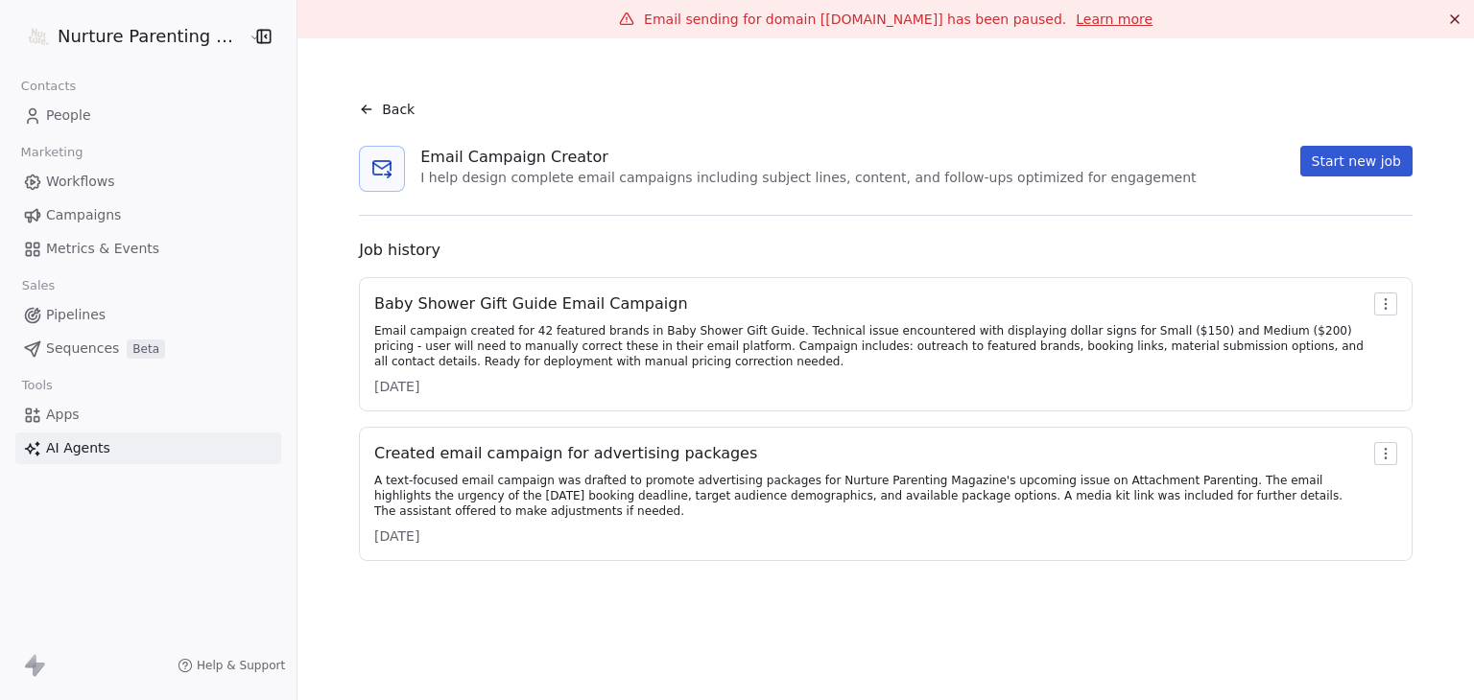
click at [391, 113] on span "Back" at bounding box center [398, 109] width 33 height 19
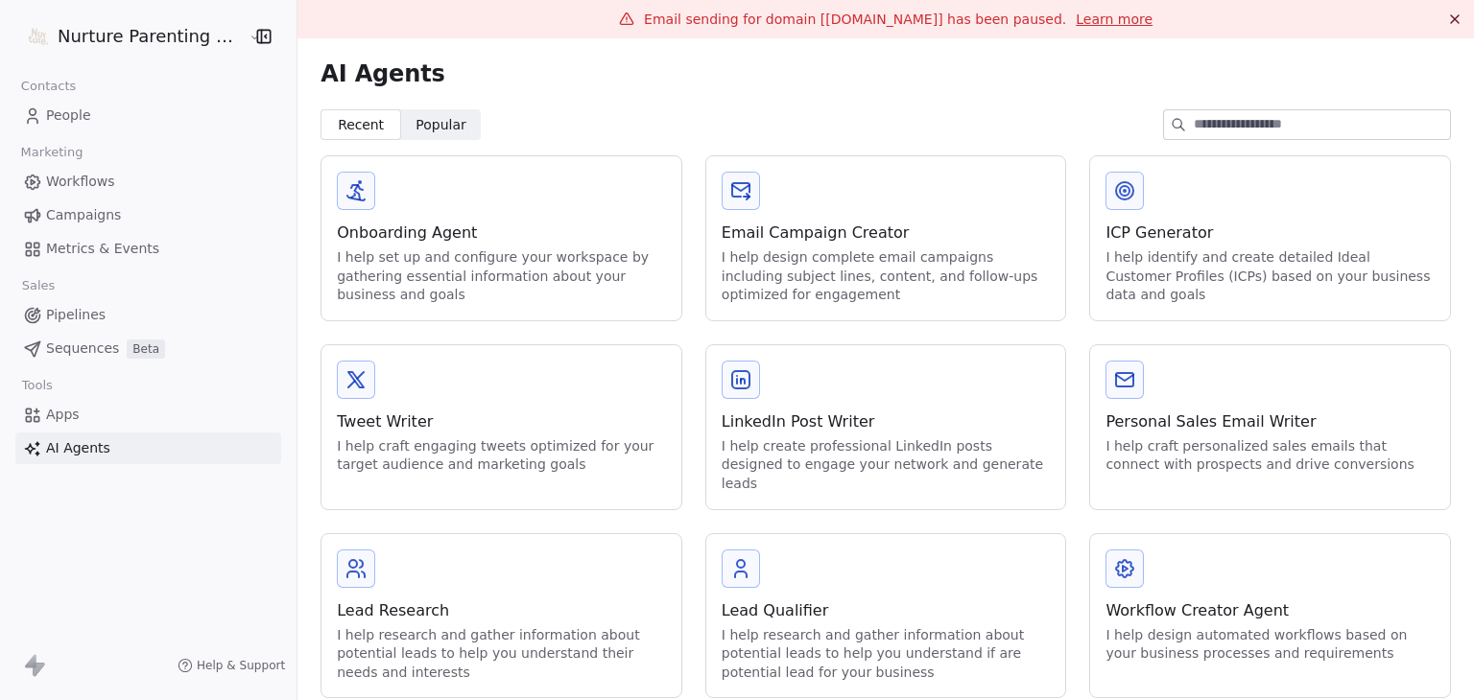
click at [839, 378] on div "LinkedIn Post Writer I help create professional LinkedIn posts designed to enga…" at bounding box center [886, 427] width 360 height 164
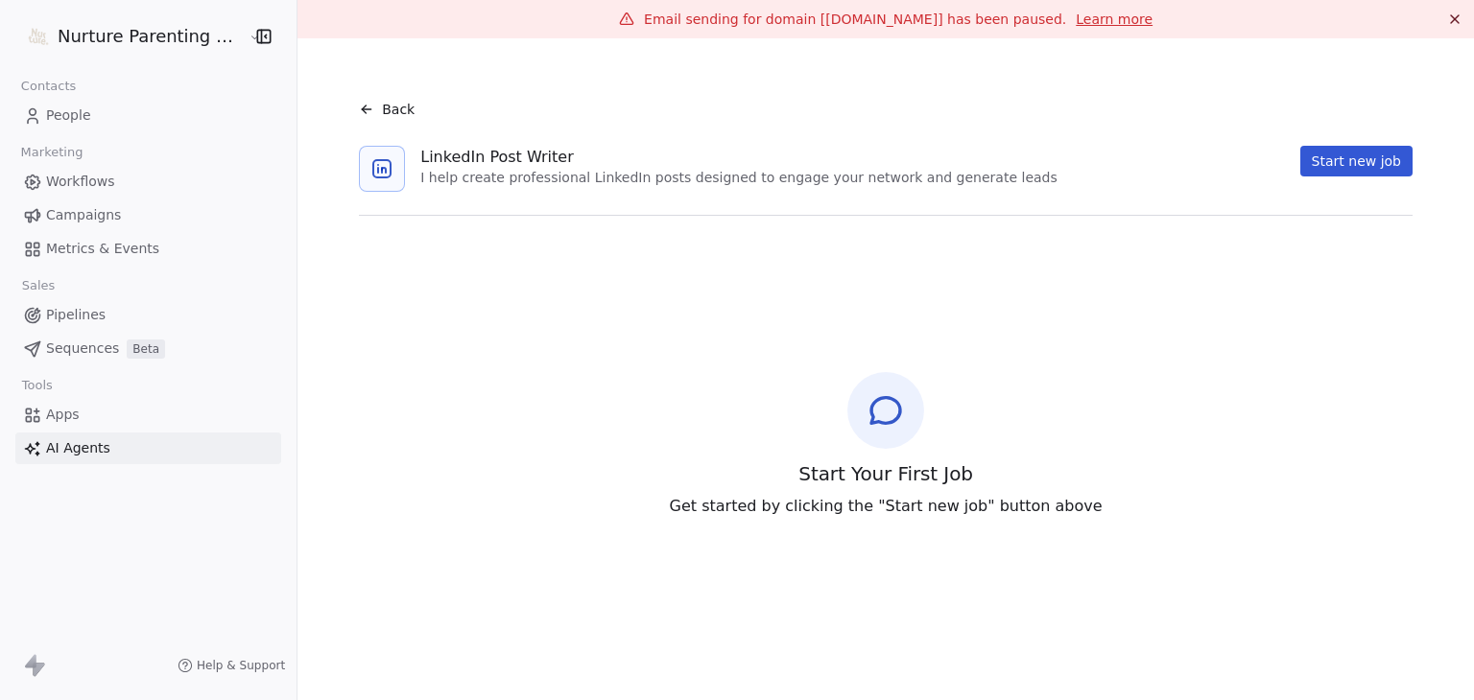
click at [370, 102] on div "Back" at bounding box center [387, 109] width 56 height 19
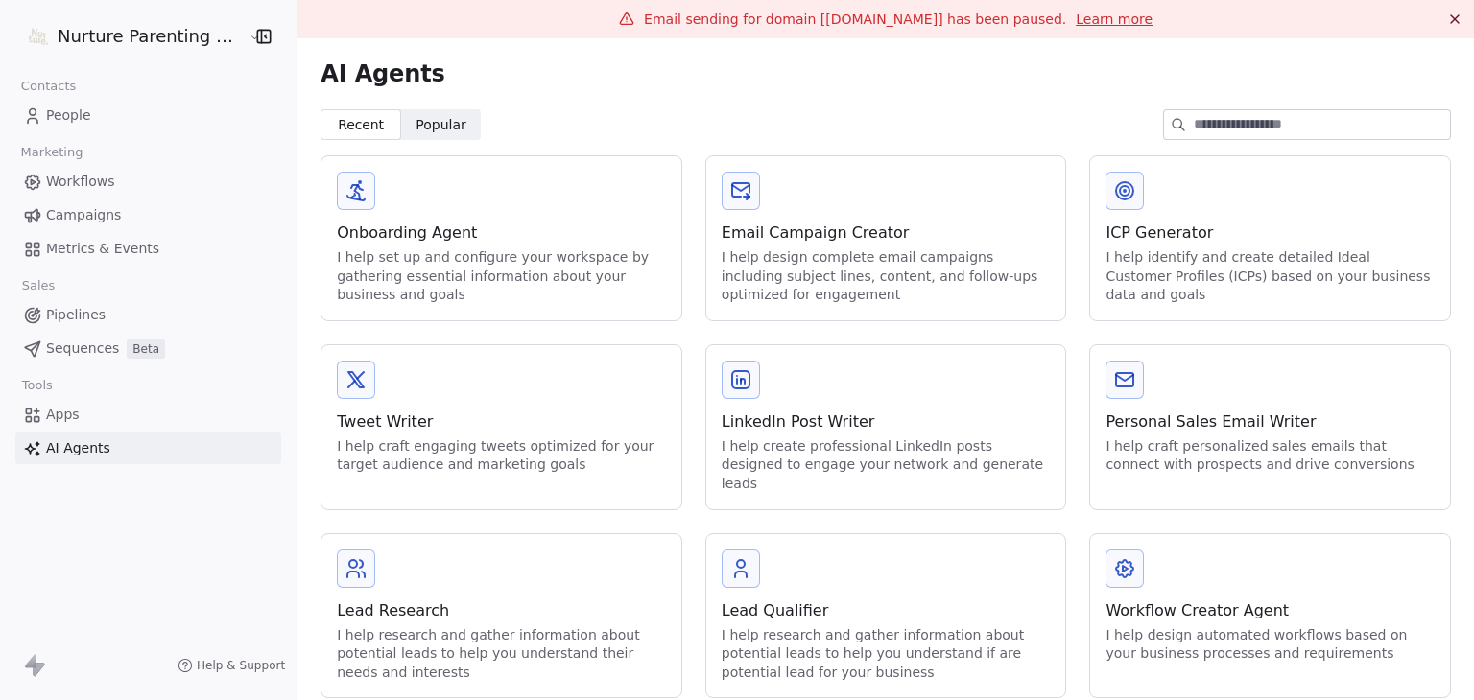
click at [780, 600] on div "Lead Qualifier" at bounding box center [886, 611] width 329 height 23
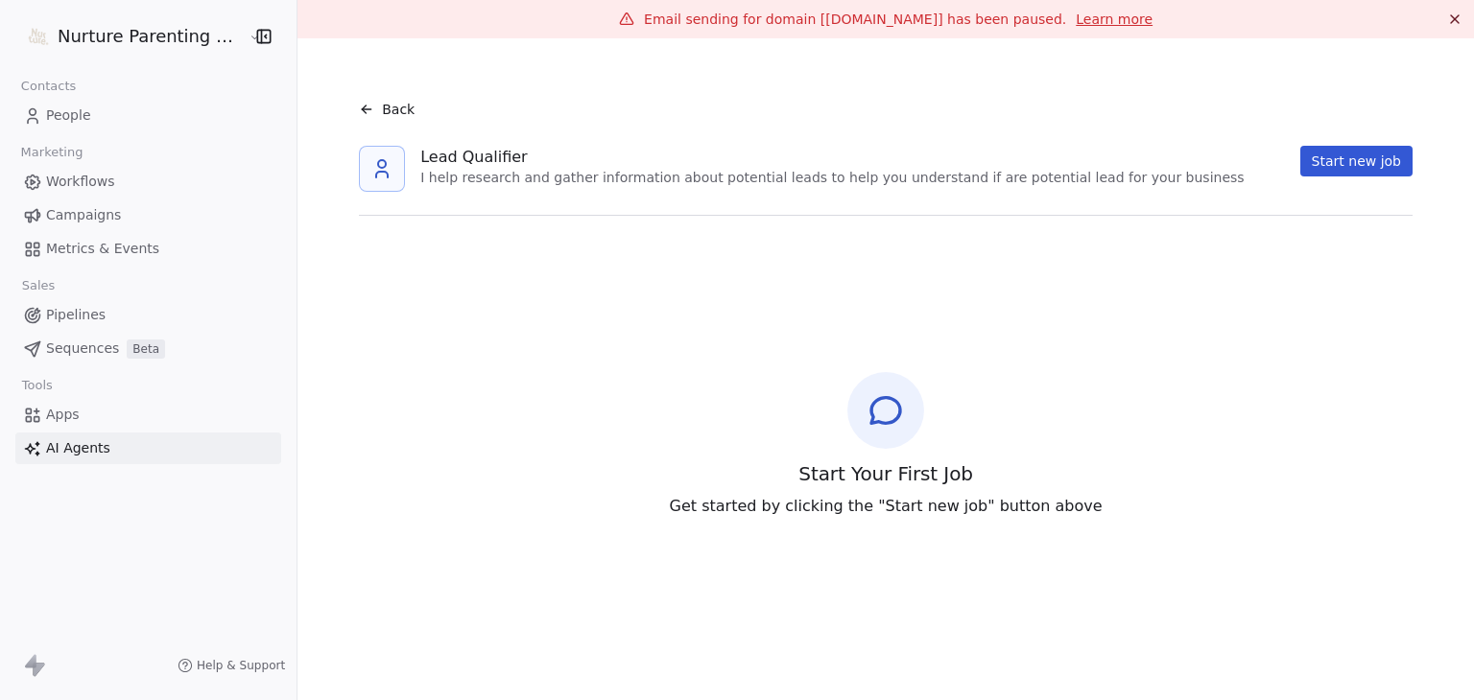
click at [388, 109] on span "Back" at bounding box center [398, 109] width 33 height 19
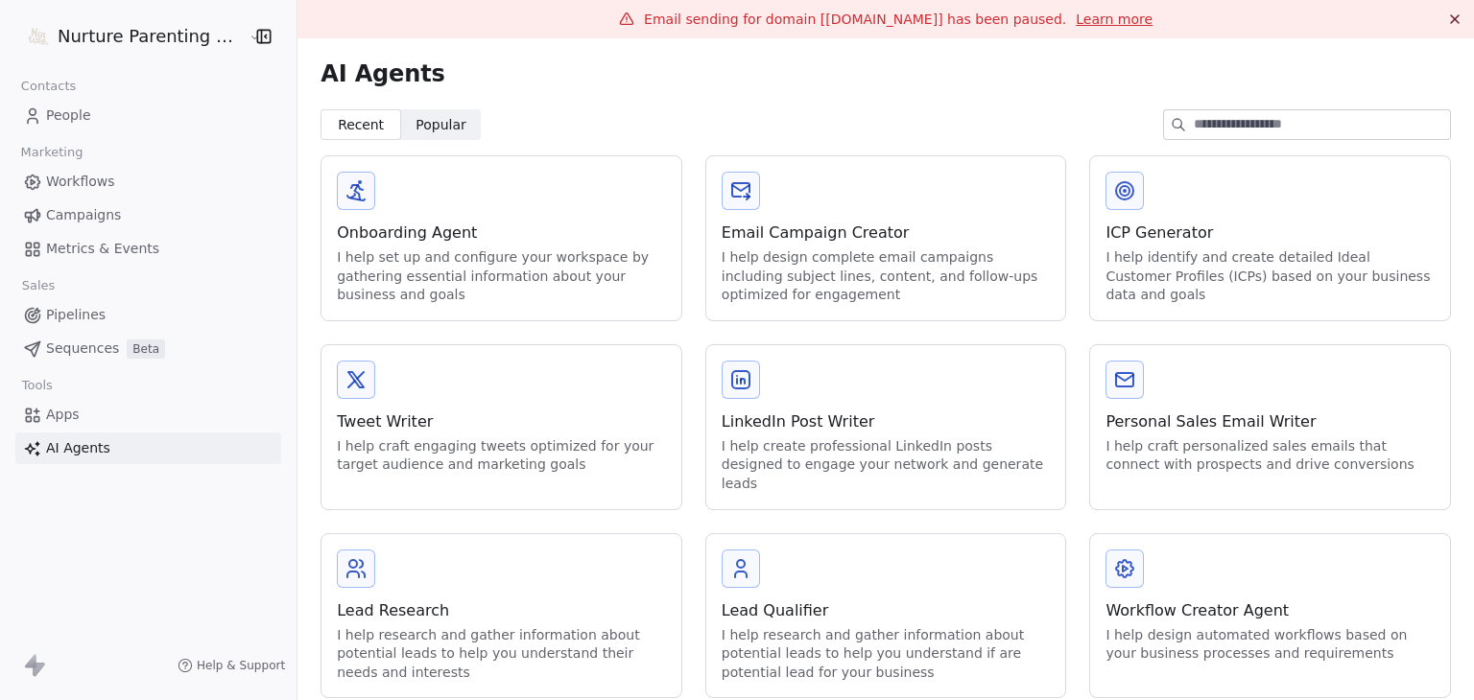
click at [435, 604] on div "Lead Research I help research and gather information about potential leads to h…" at bounding box center [501, 641] width 329 height 83
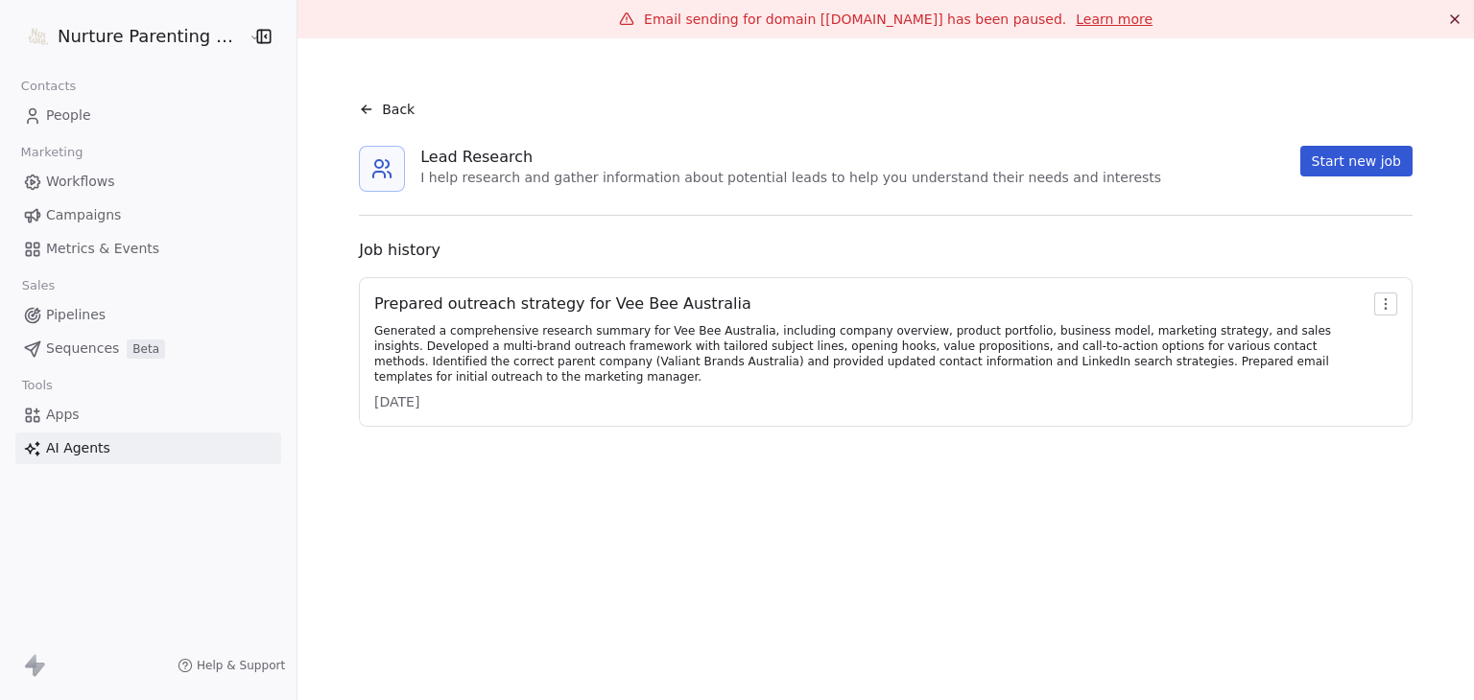
click at [382, 108] on span "Back" at bounding box center [398, 109] width 33 height 19
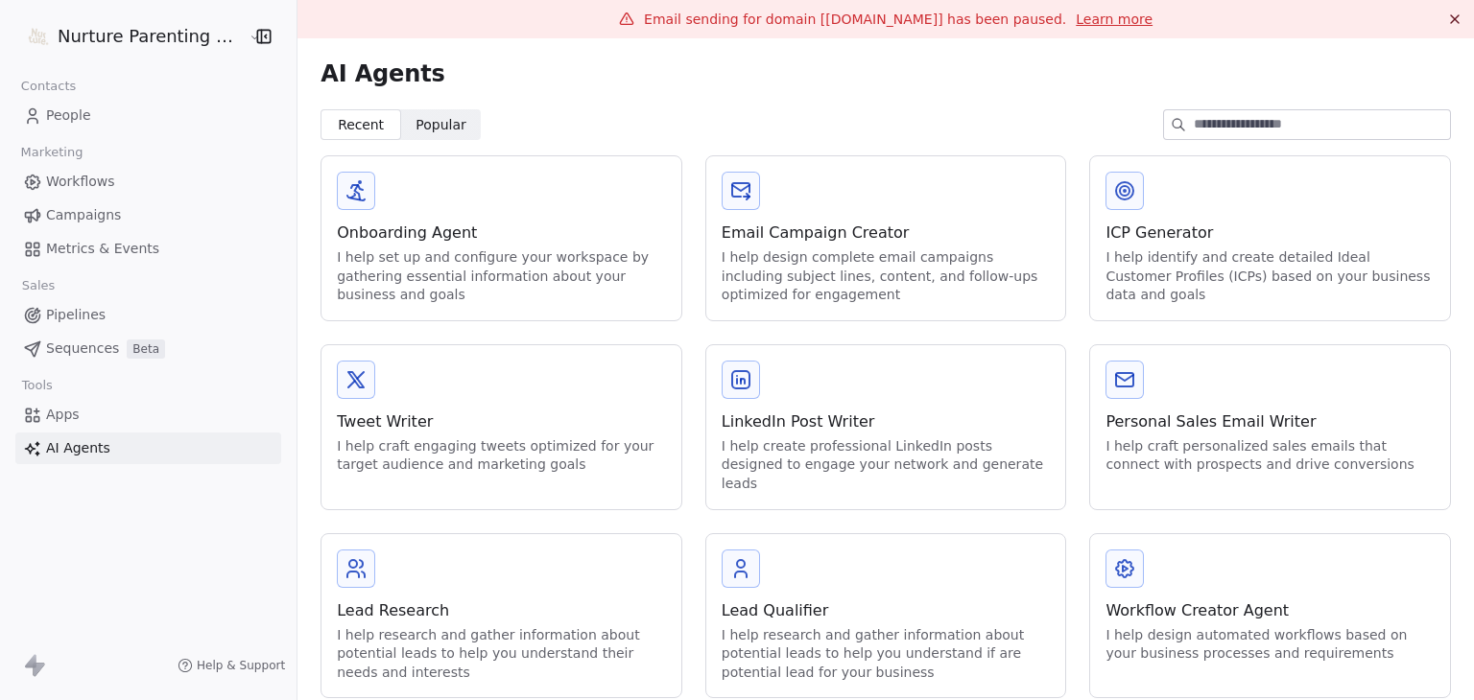
click at [1179, 600] on div "Workflow Creator Agent" at bounding box center [1269, 611] width 329 height 23
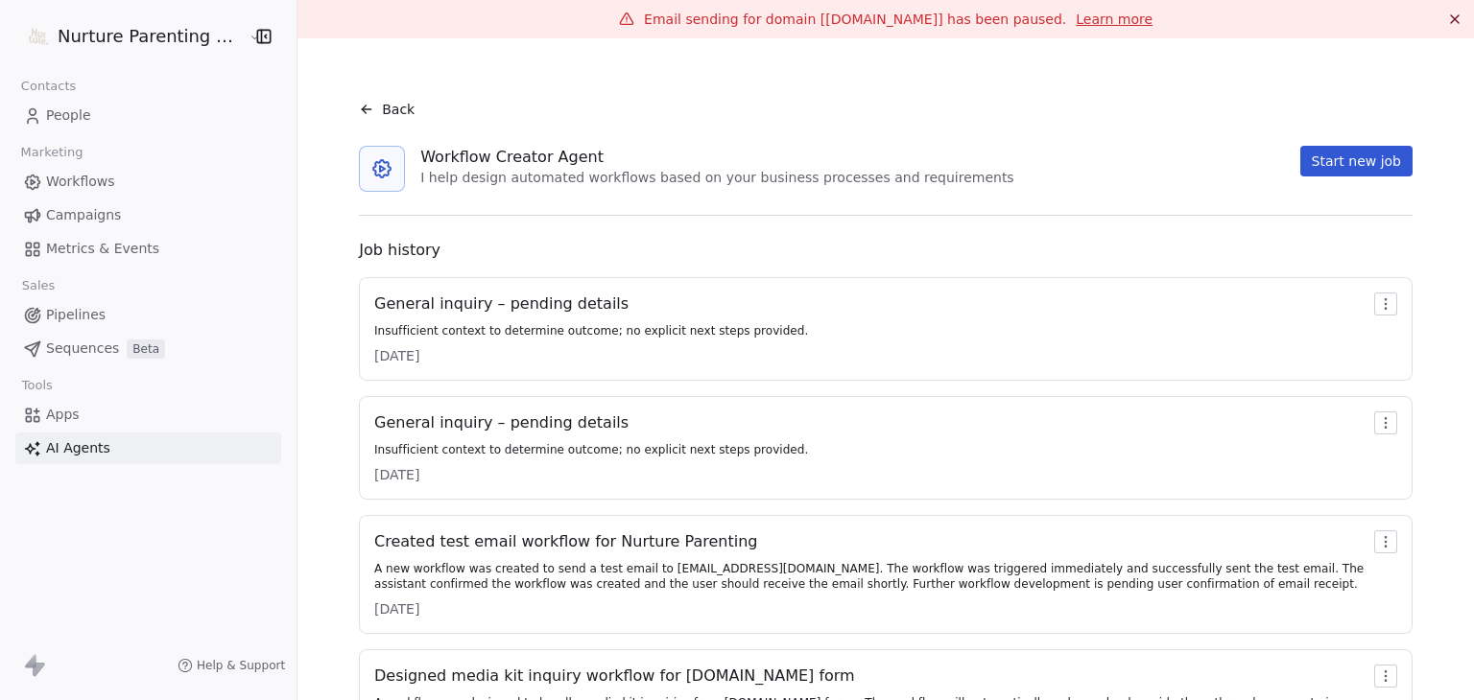
click at [382, 106] on span "Back" at bounding box center [398, 109] width 33 height 19
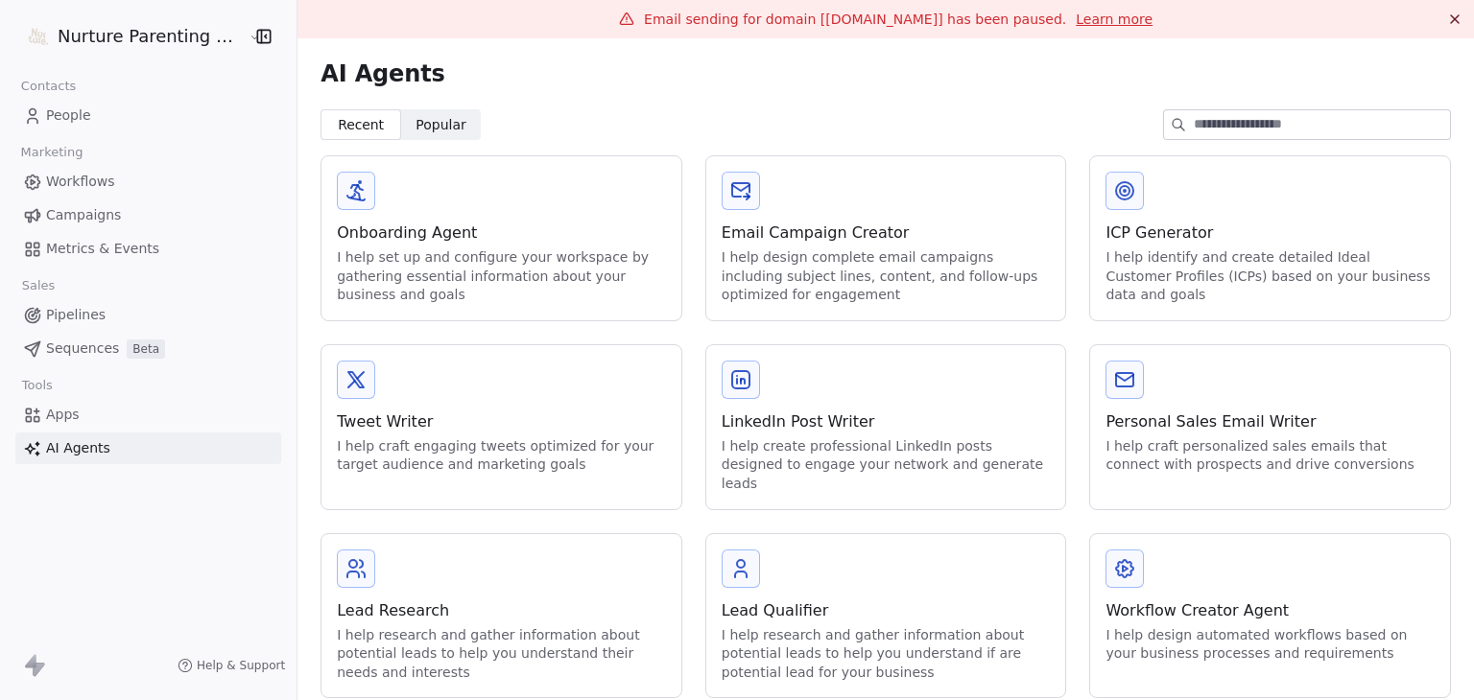
click at [468, 259] on div "I help set up and configure your workspace by gathering essential information a…" at bounding box center [501, 277] width 329 height 57
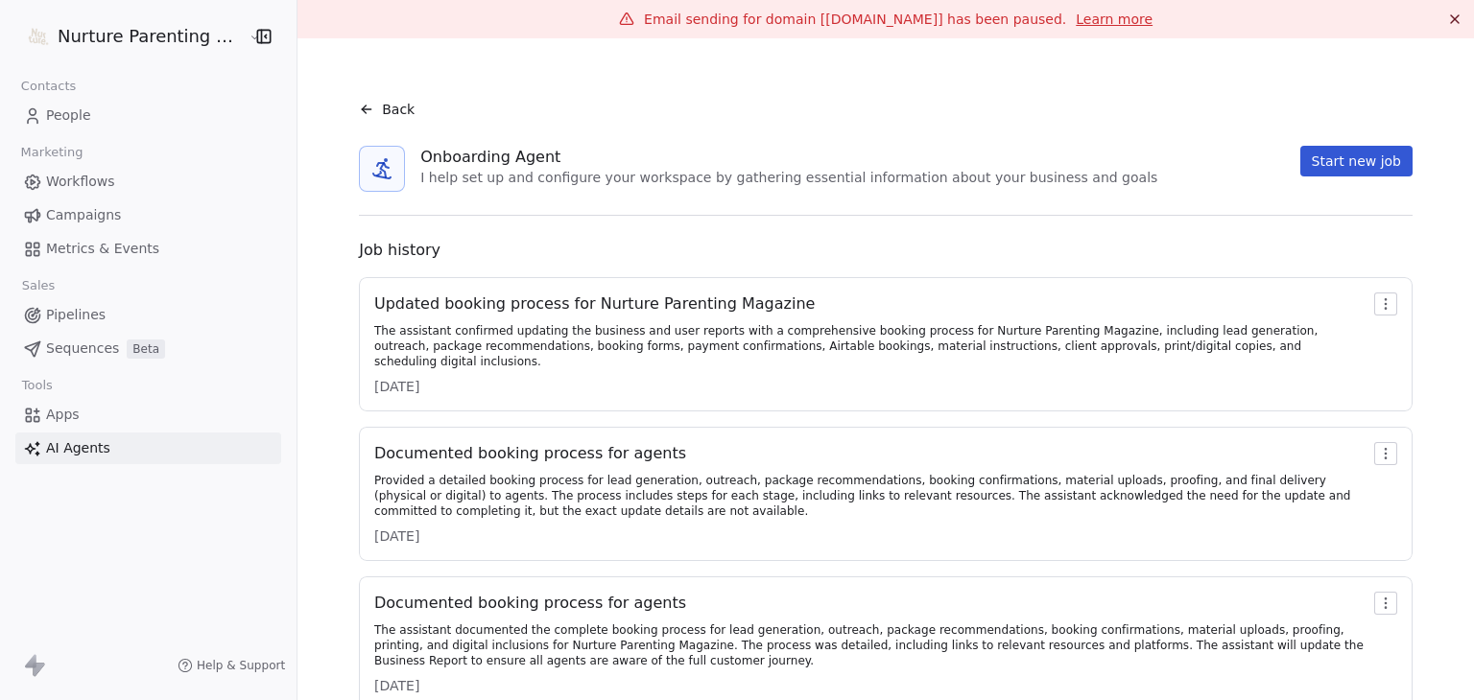
click at [391, 108] on span "Back" at bounding box center [398, 109] width 33 height 19
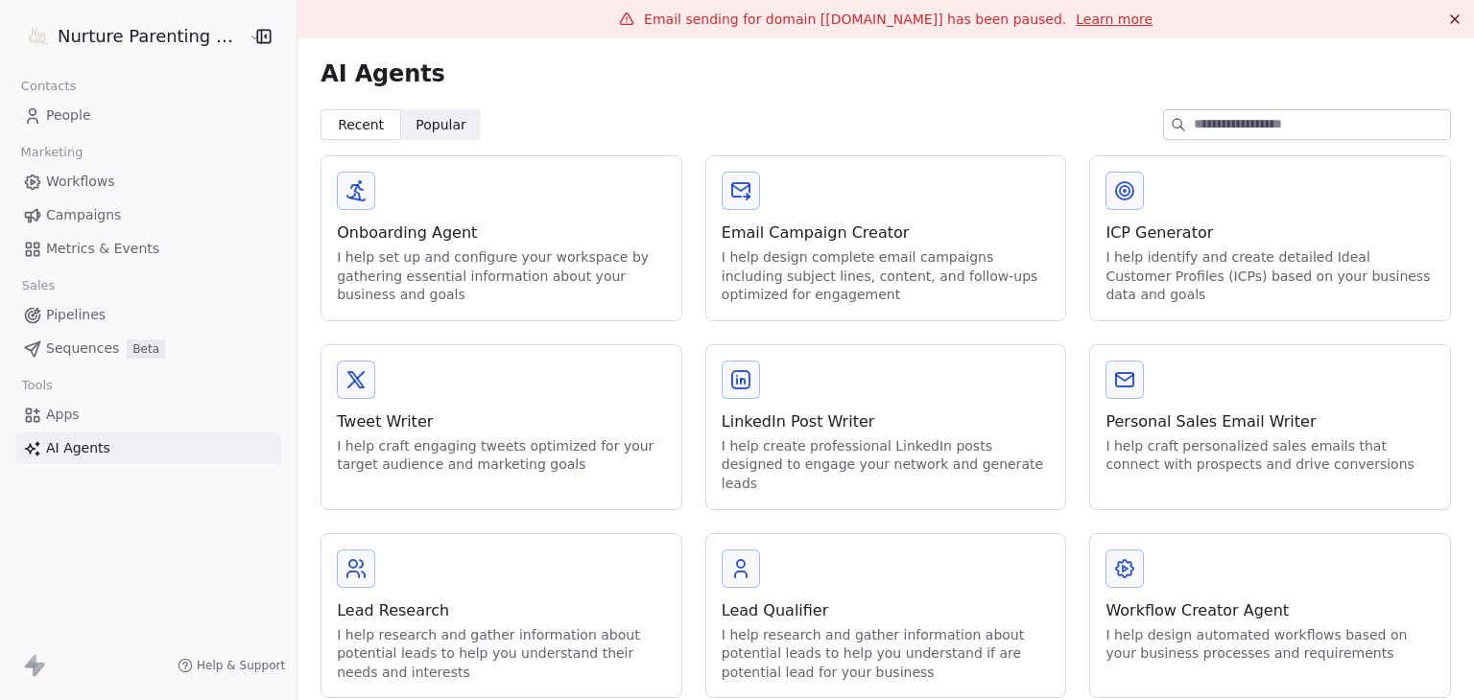
click at [1184, 241] on div "ICP Generator" at bounding box center [1269, 233] width 329 height 23
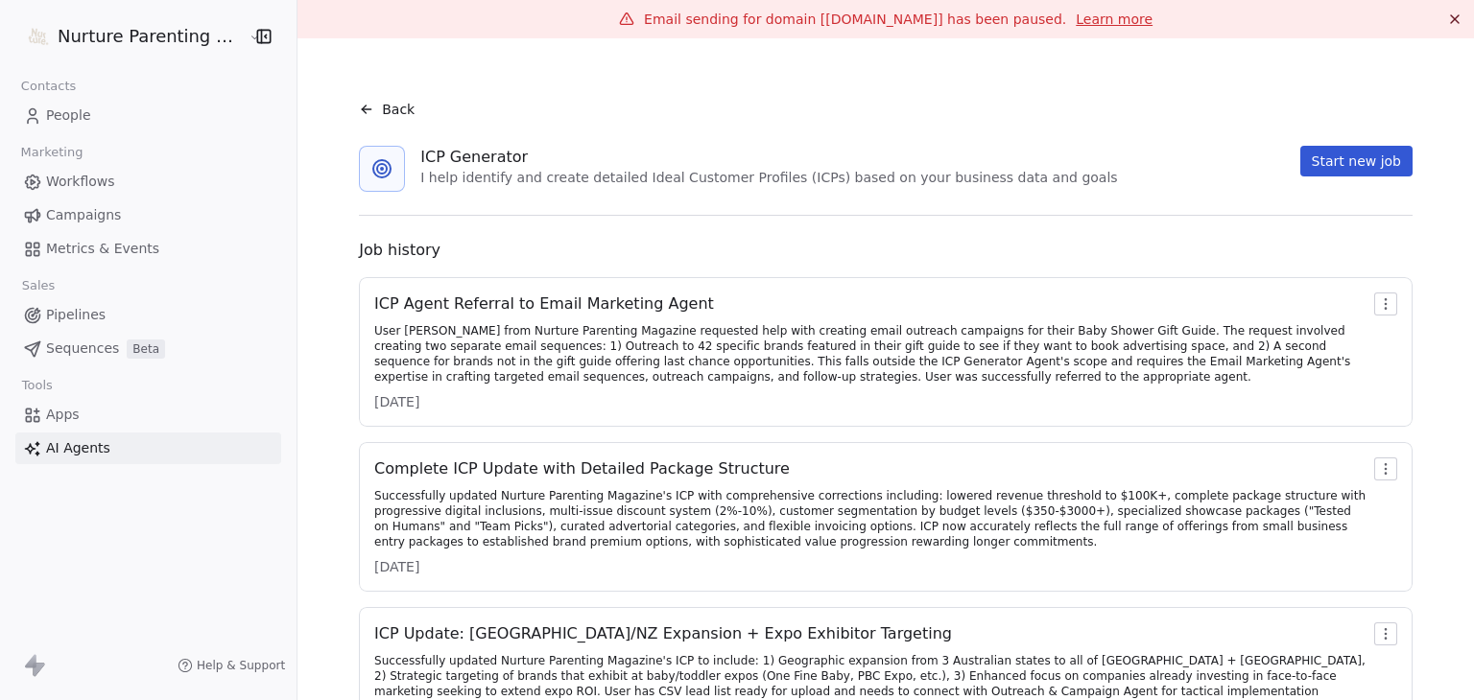
click at [369, 111] on div "Back" at bounding box center [387, 109] width 56 height 19
